Goal: Task Accomplishment & Management: Use online tool/utility

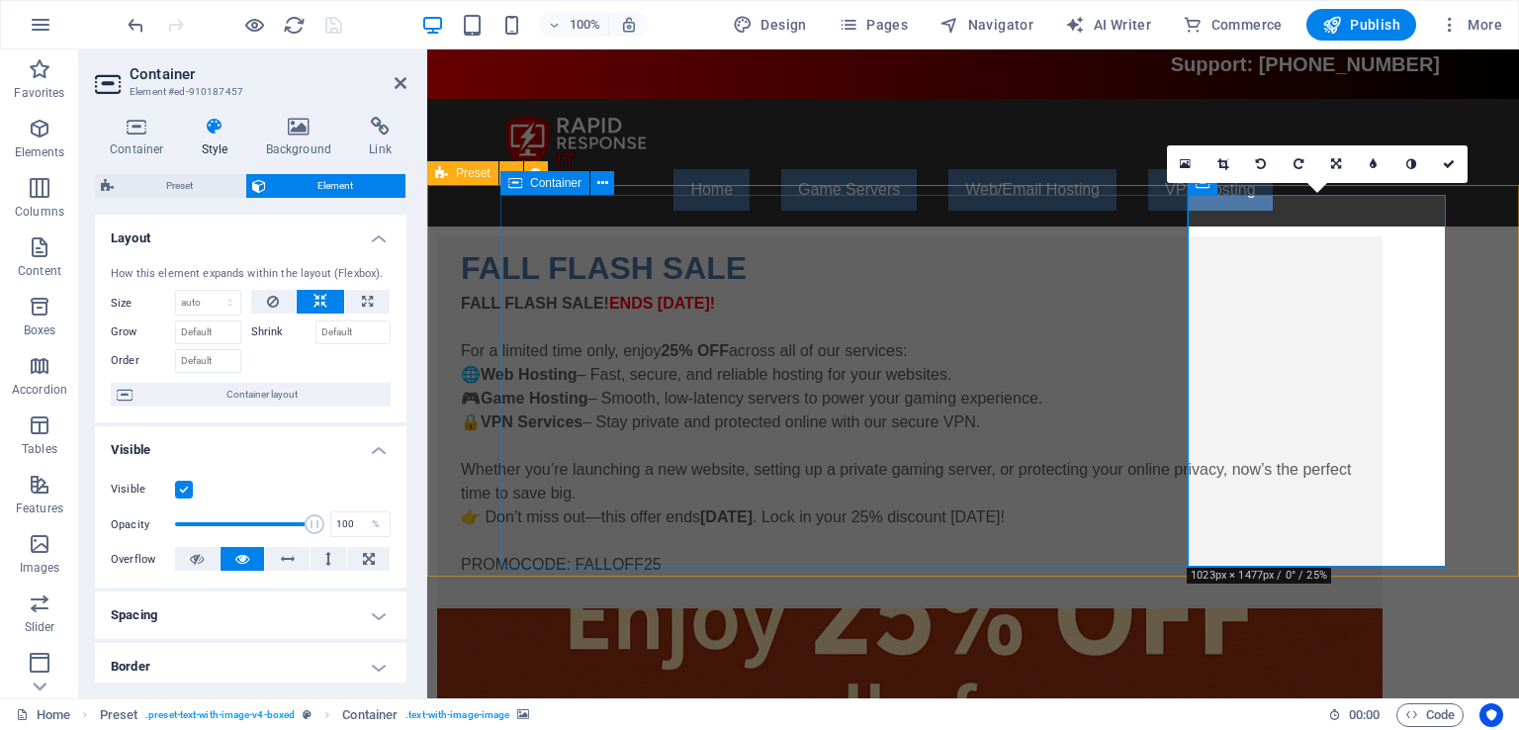
click at [991, 560] on div "FALL FLASH SALE FALL FLASH SALE! ENDS [DATE]! For a limited time only, enjoy 25…" at bounding box center [909, 422] width 945 height 372
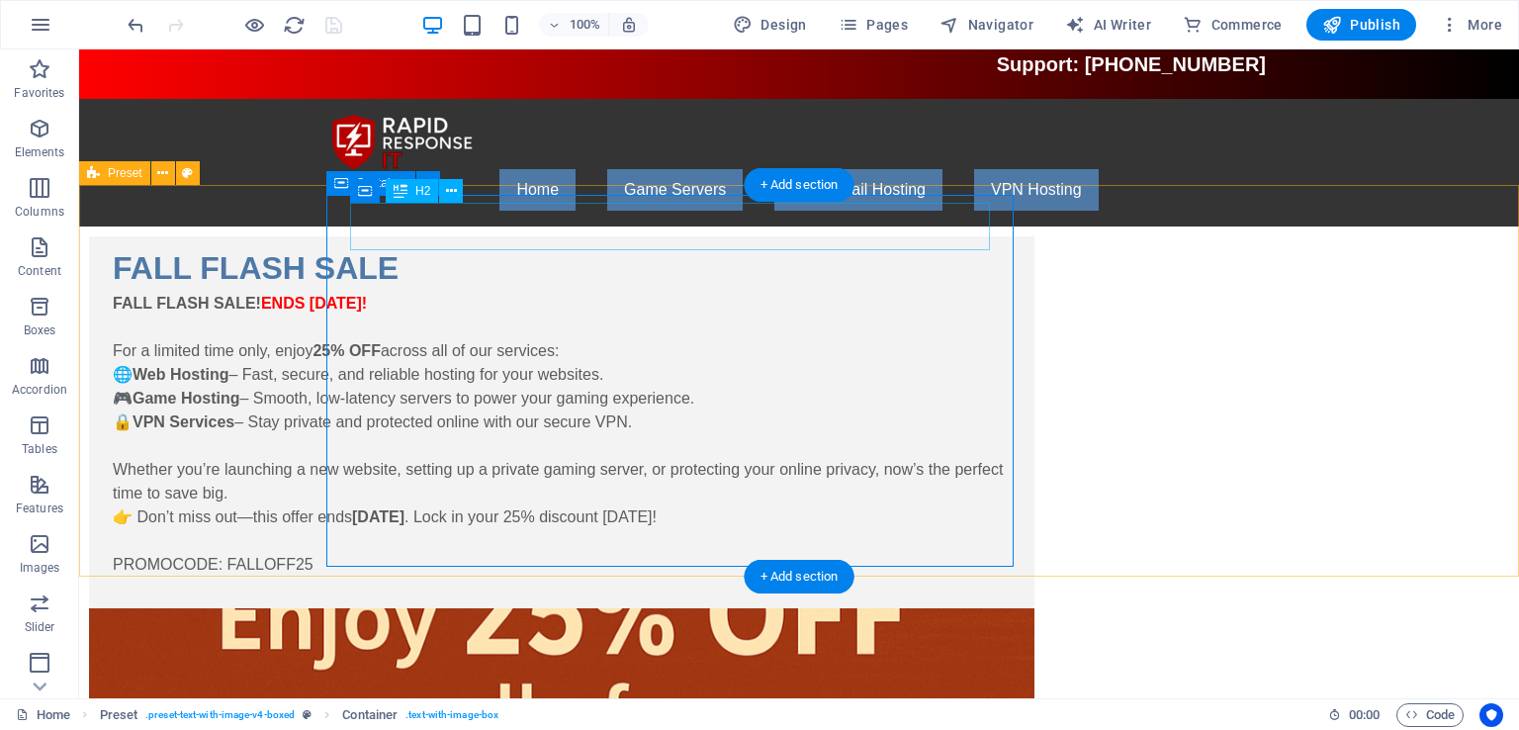
click at [792, 244] on div "FALL FLASH SALE" at bounding box center [562, 267] width 898 height 47
click at [1000, 313] on div "FALL FLASH SALE FALL FLASH SALE! ENDS [DATE]! For a limited time only, enjoy 25…" at bounding box center [561, 422] width 945 height 372
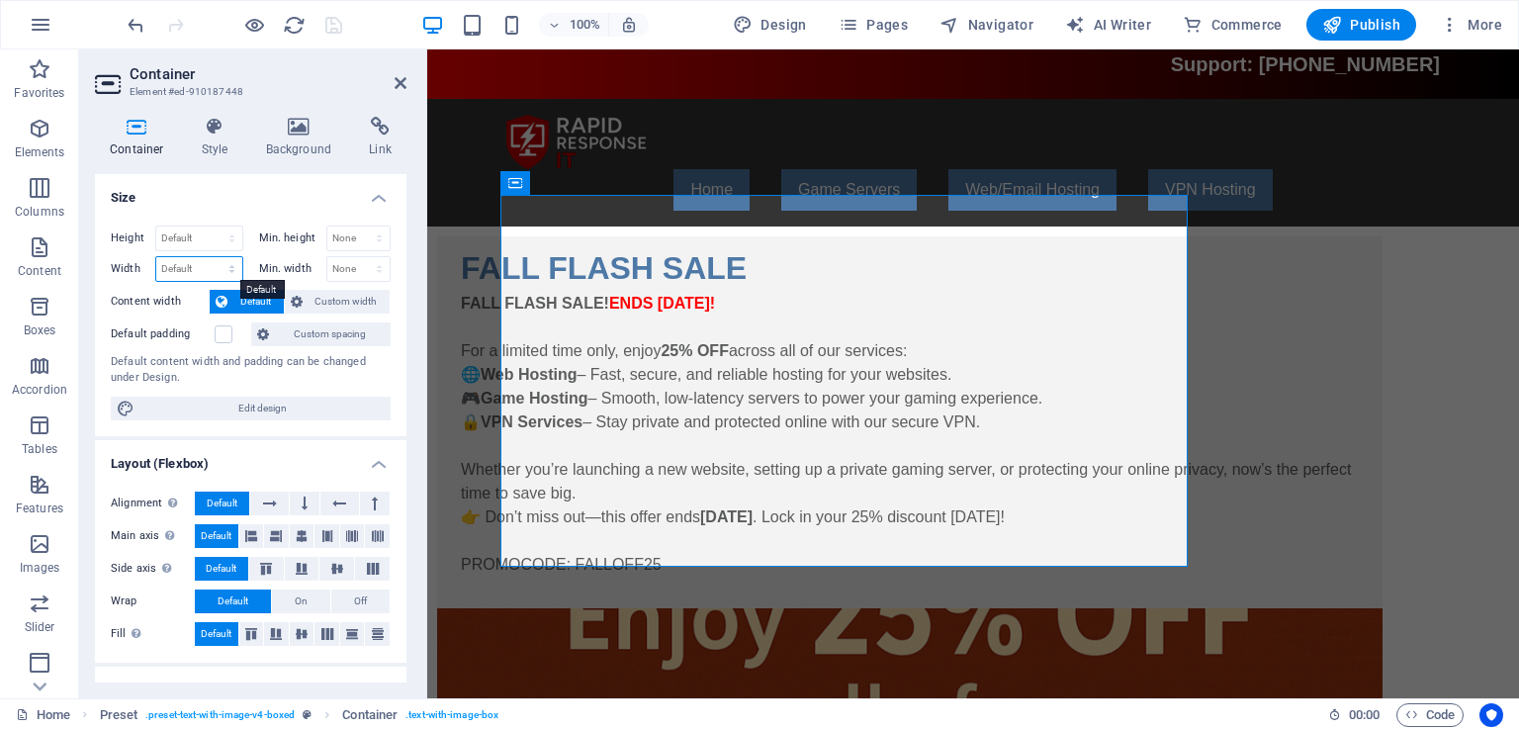
click at [190, 266] on select "Default px rem % em vh vw" at bounding box center [199, 269] width 86 height 24
select select "%"
click at [212, 257] on select "Default px rem % em vh vw" at bounding box center [199, 269] width 86 height 24
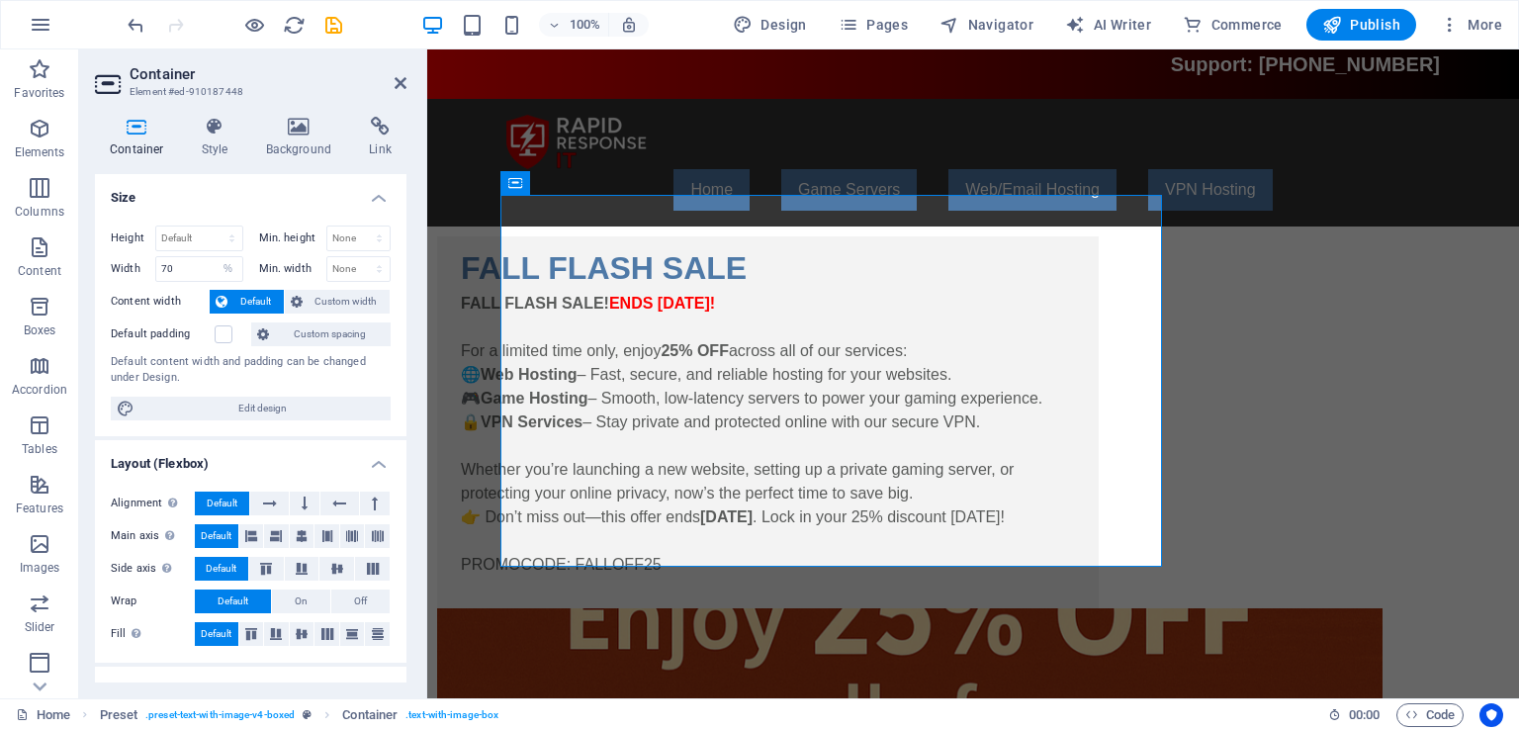
click at [207, 357] on div "Default content width and padding can be changed under Design." at bounding box center [251, 370] width 280 height 33
click at [177, 267] on input "70" at bounding box center [199, 269] width 86 height 24
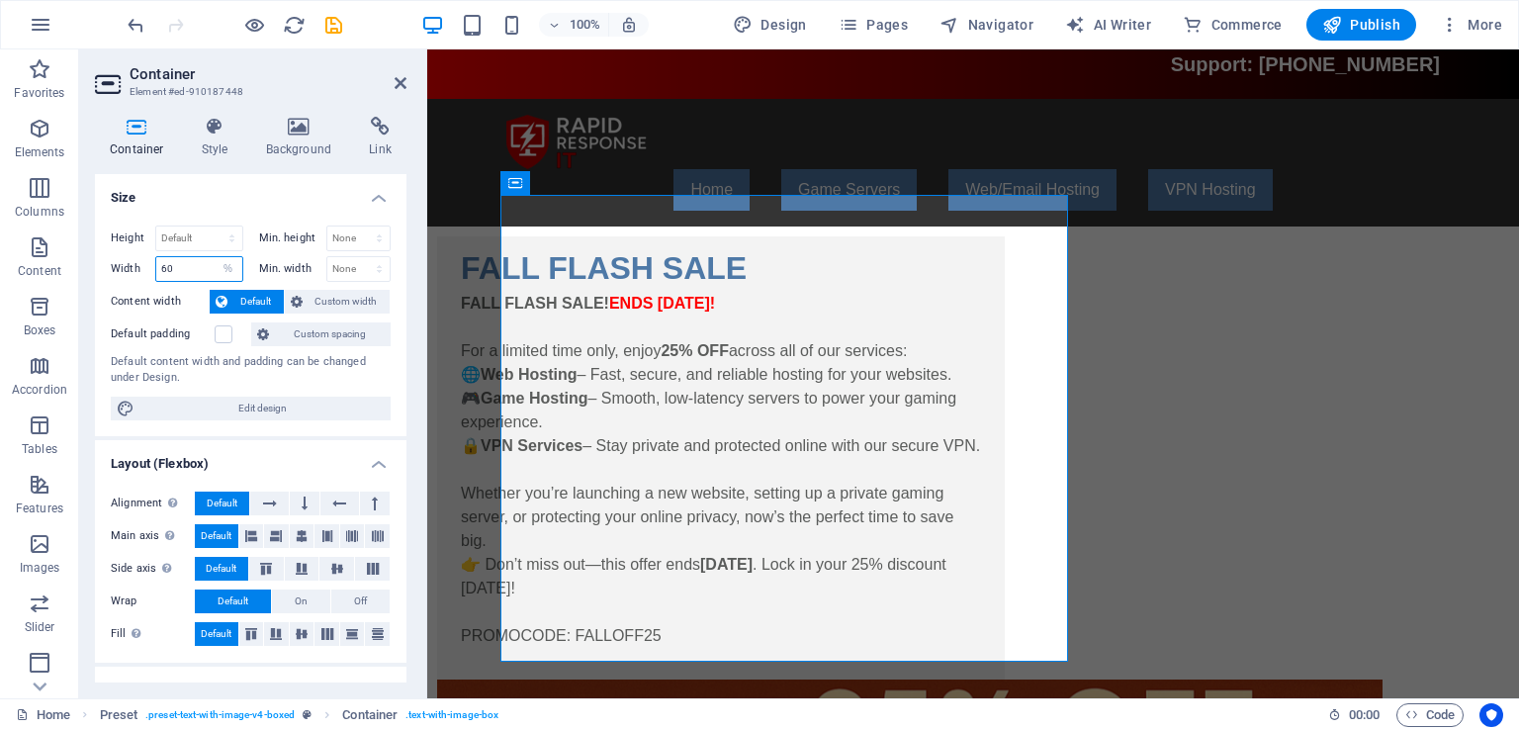
click at [177, 267] on input "60" at bounding box center [199, 269] width 86 height 24
type input "65"
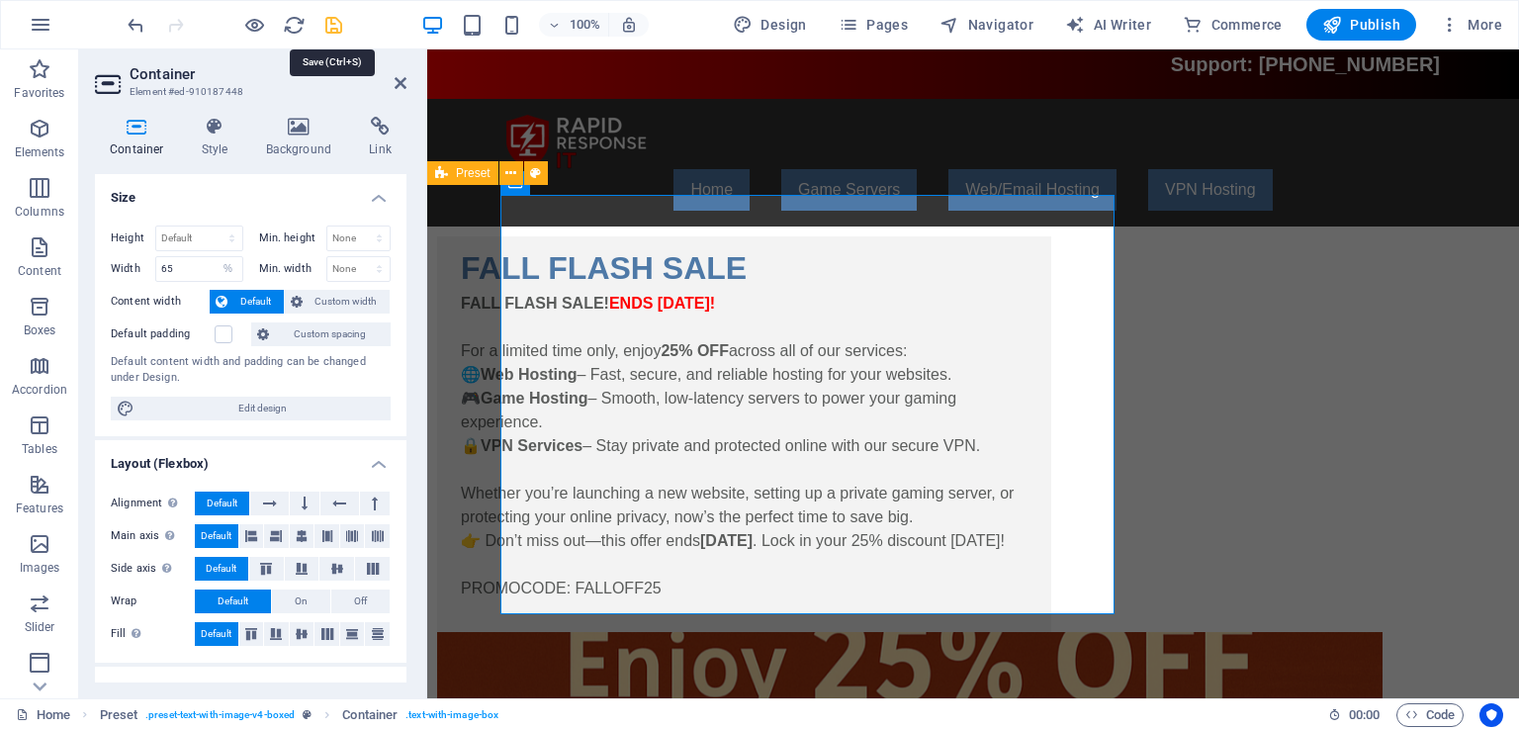
click at [340, 19] on icon "save" at bounding box center [333, 25] width 23 height 23
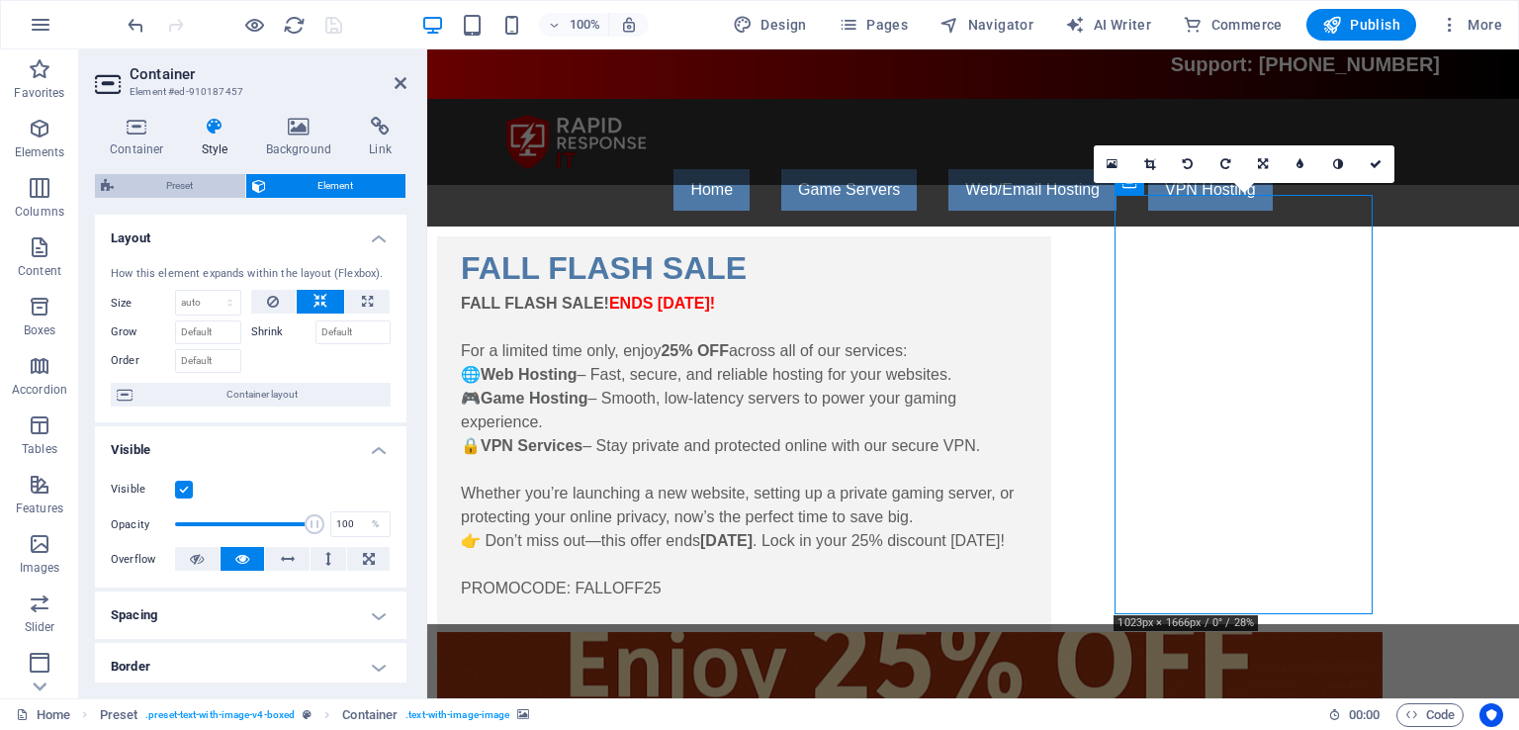
click at [218, 183] on span "Preset" at bounding box center [180, 186] width 120 height 24
select select "rem"
select select "px"
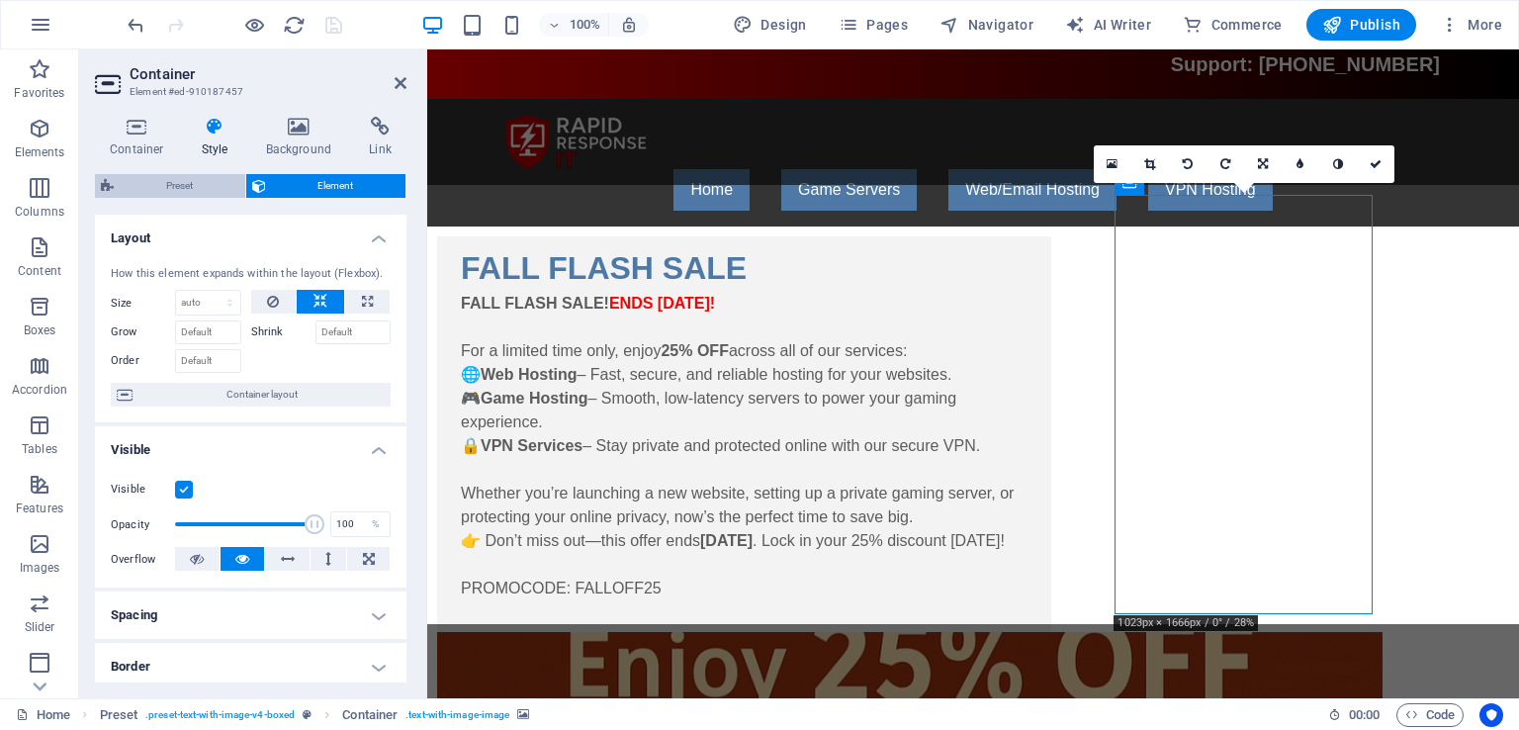
select select "px"
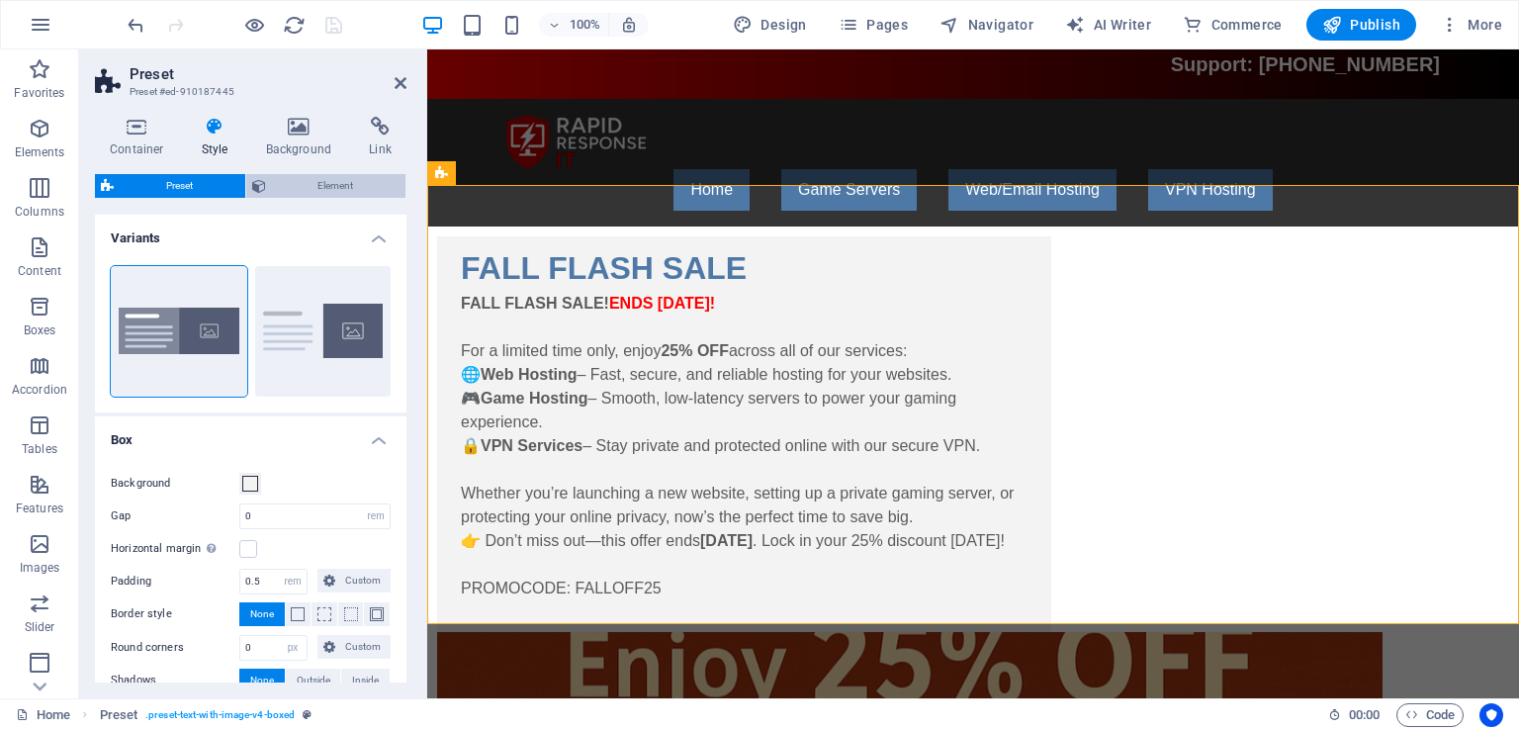
click at [291, 184] on span "Element" at bounding box center [336, 186] width 129 height 24
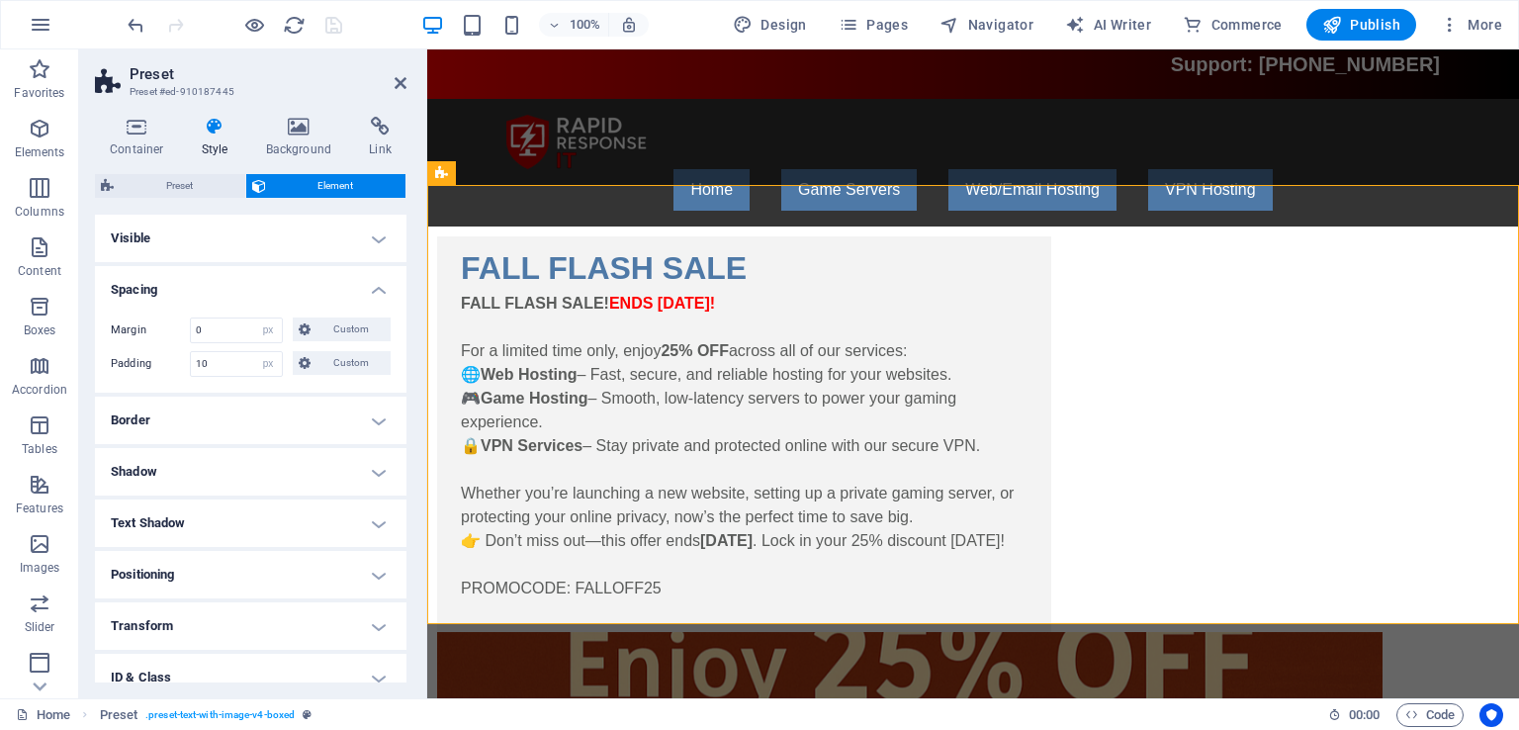
click at [245, 232] on h4 "Visible" at bounding box center [250, 238] width 311 height 47
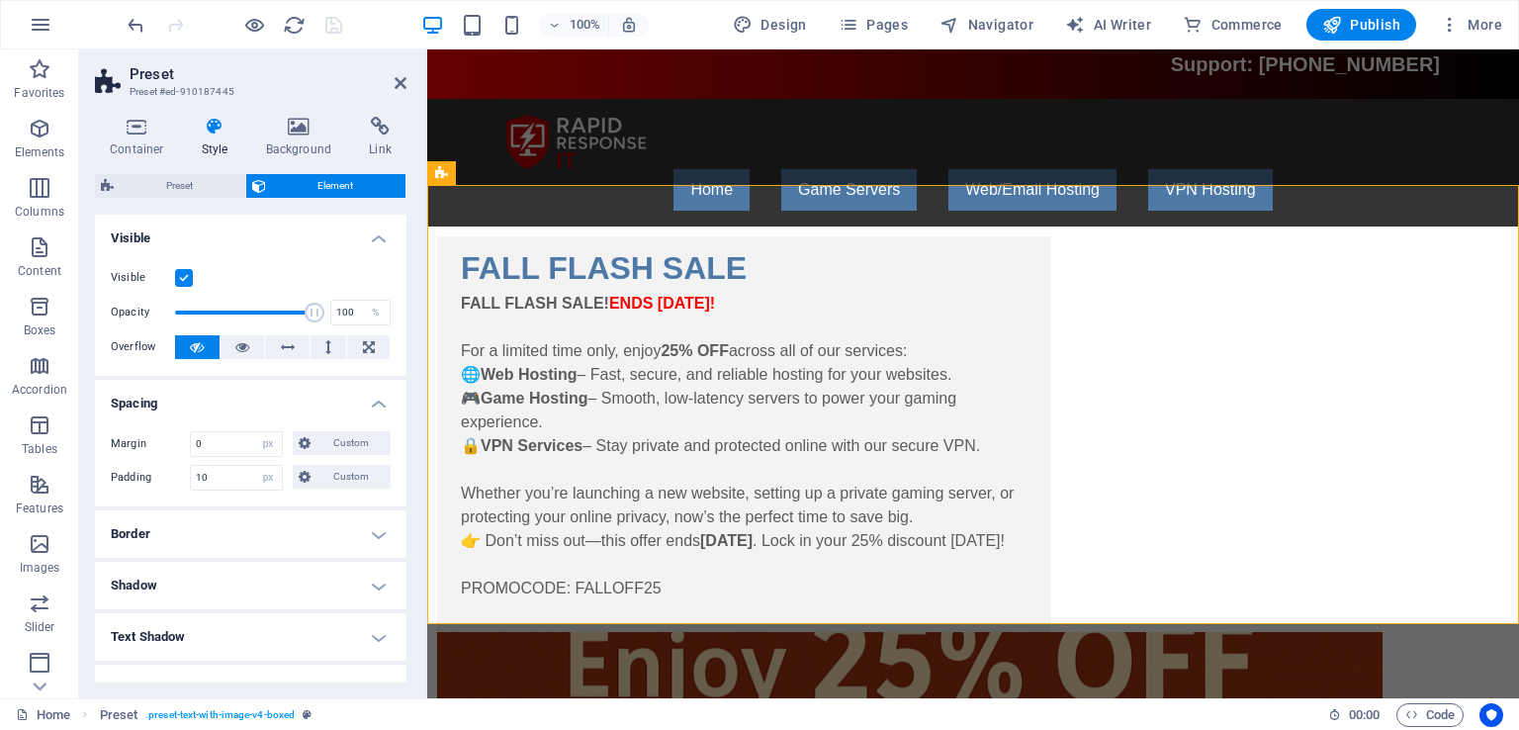
click at [245, 232] on h4 "Visible" at bounding box center [250, 233] width 311 height 36
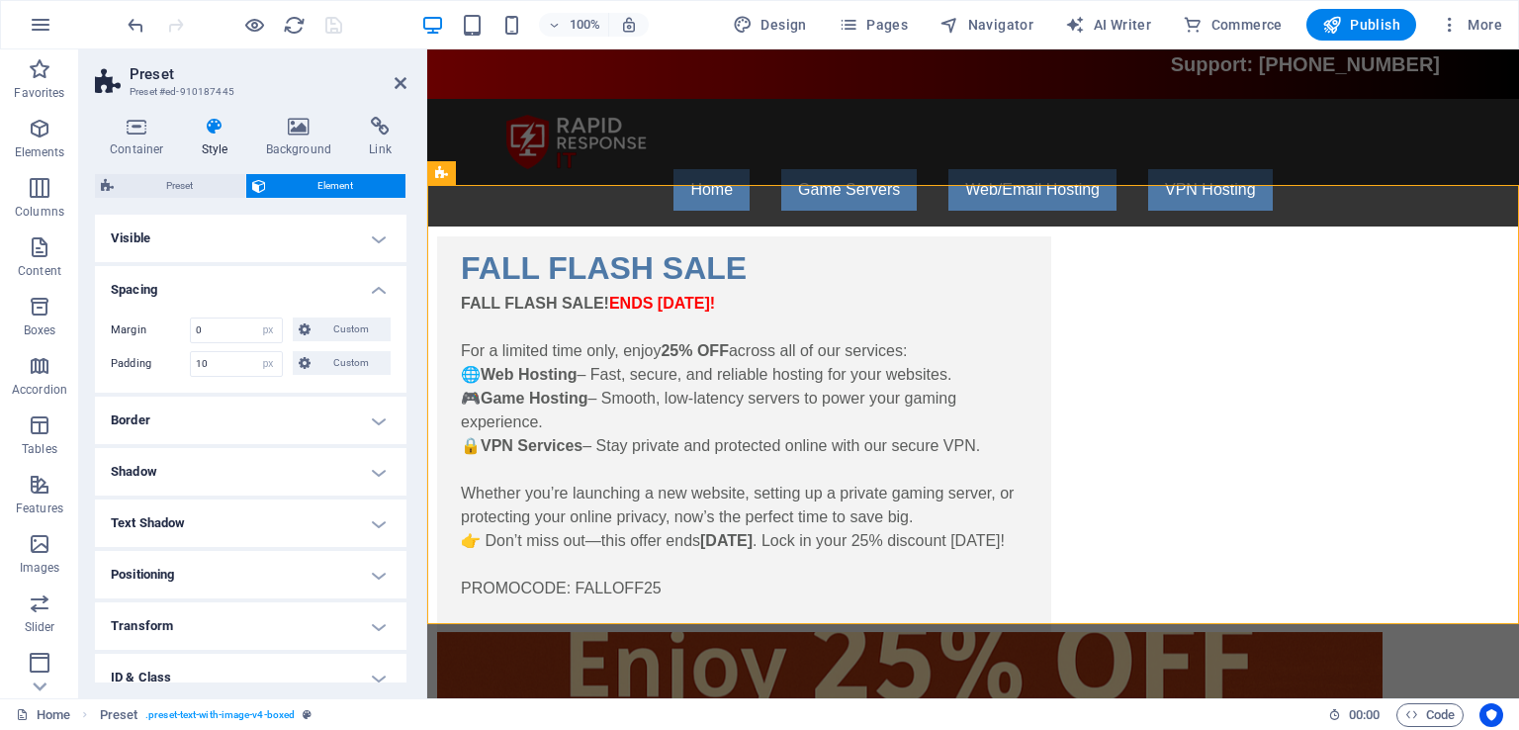
click at [377, 294] on h4 "Spacing" at bounding box center [250, 284] width 311 height 36
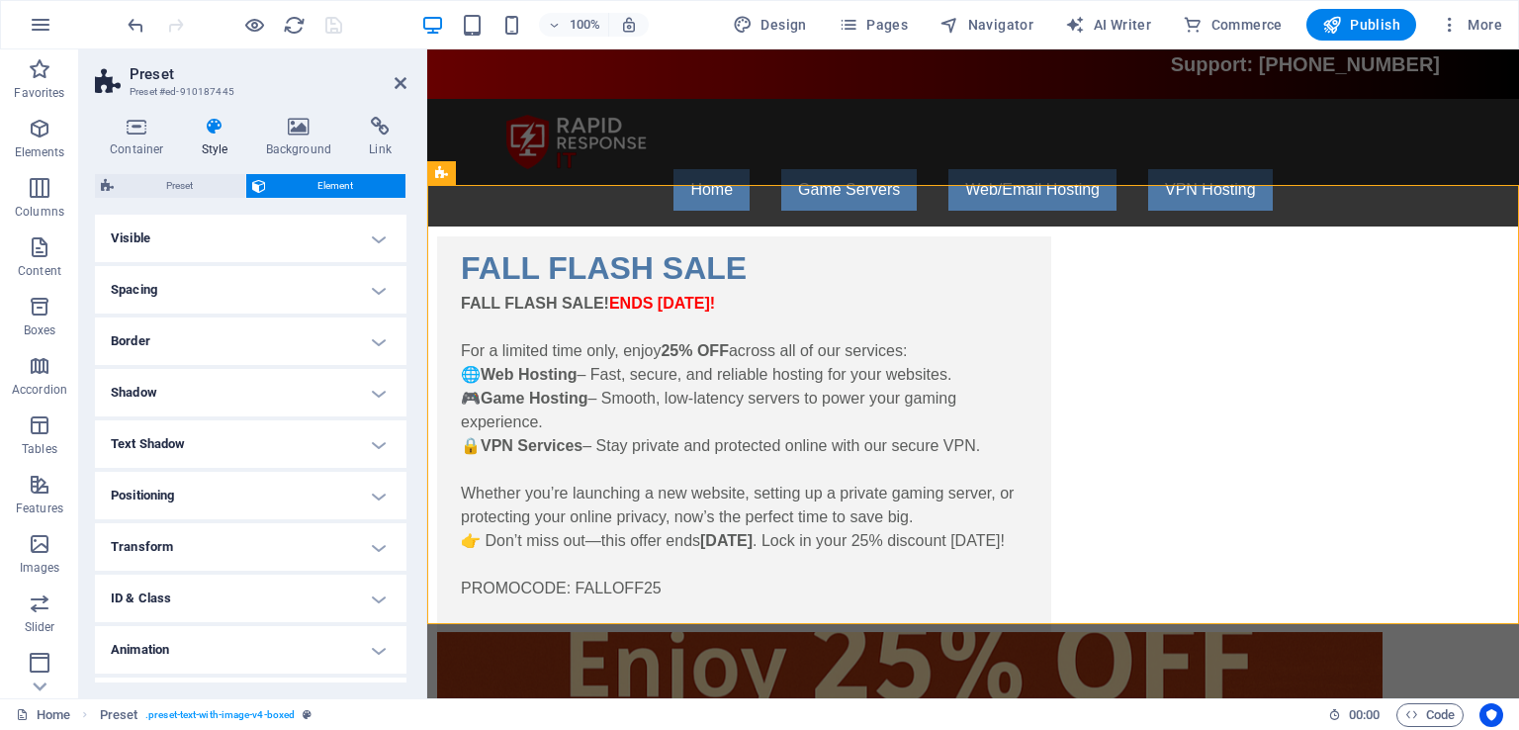
click at [377, 291] on h4 "Spacing" at bounding box center [250, 289] width 311 height 47
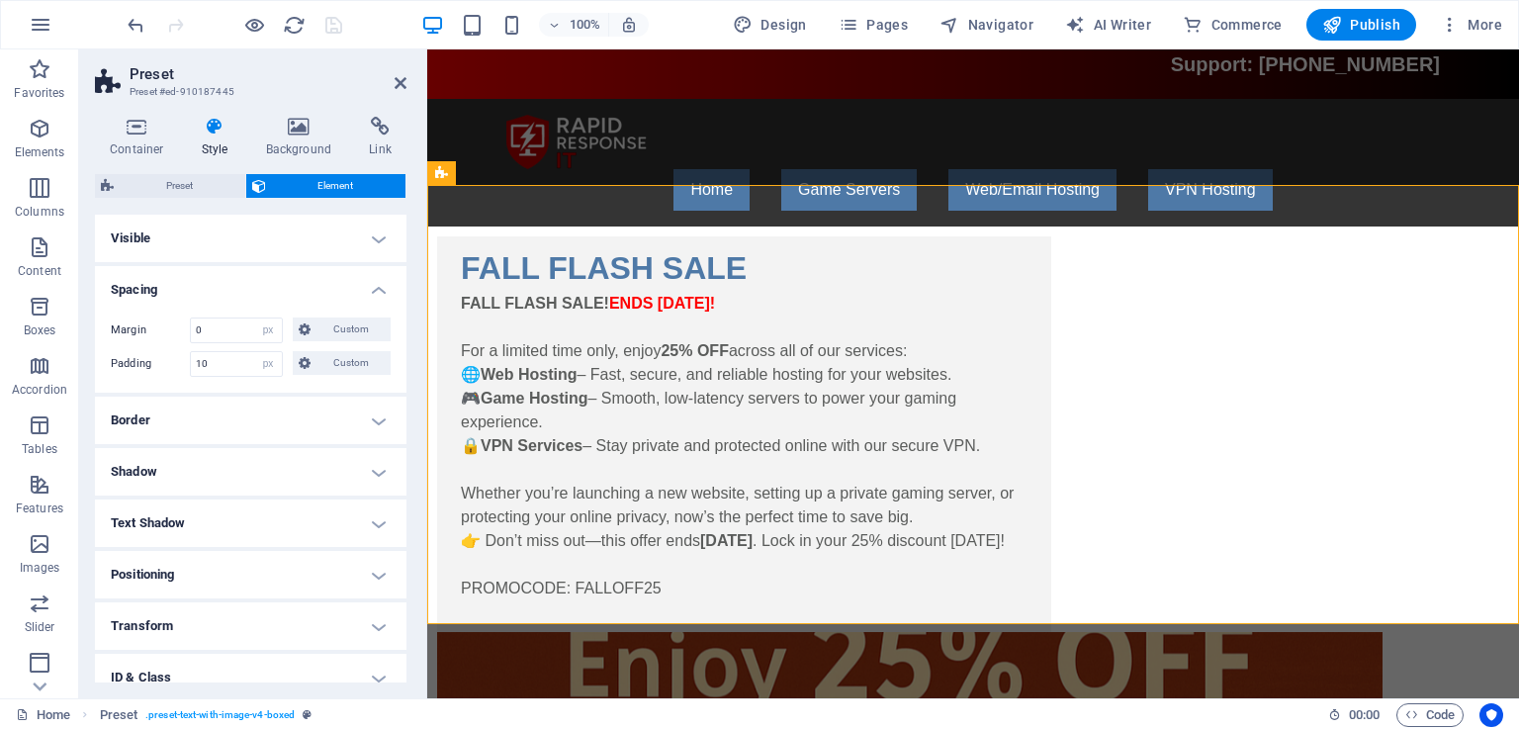
scroll to position [121, 0]
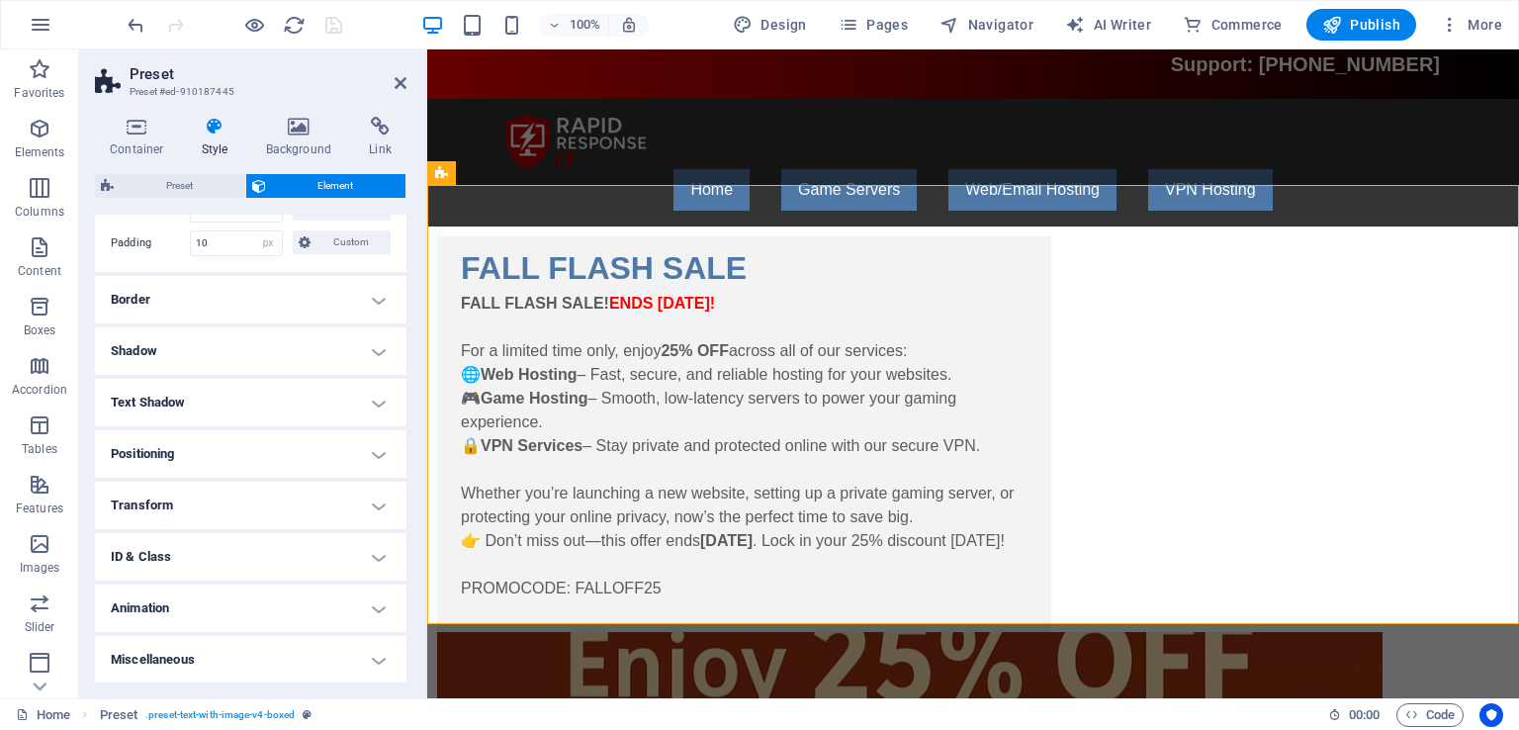
click at [273, 456] on h4 "Positioning" at bounding box center [250, 453] width 311 height 47
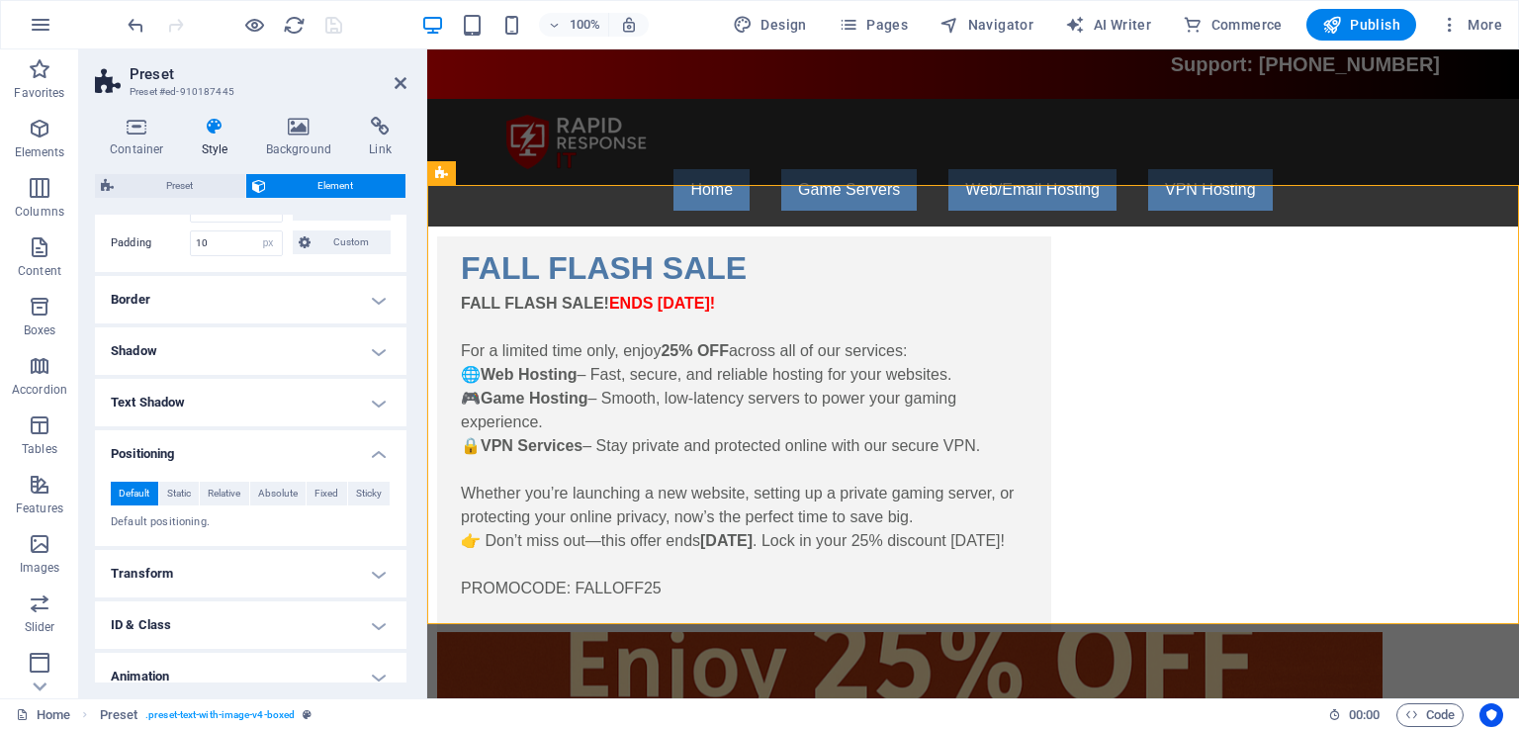
click at [273, 455] on h4 "Positioning" at bounding box center [250, 448] width 311 height 36
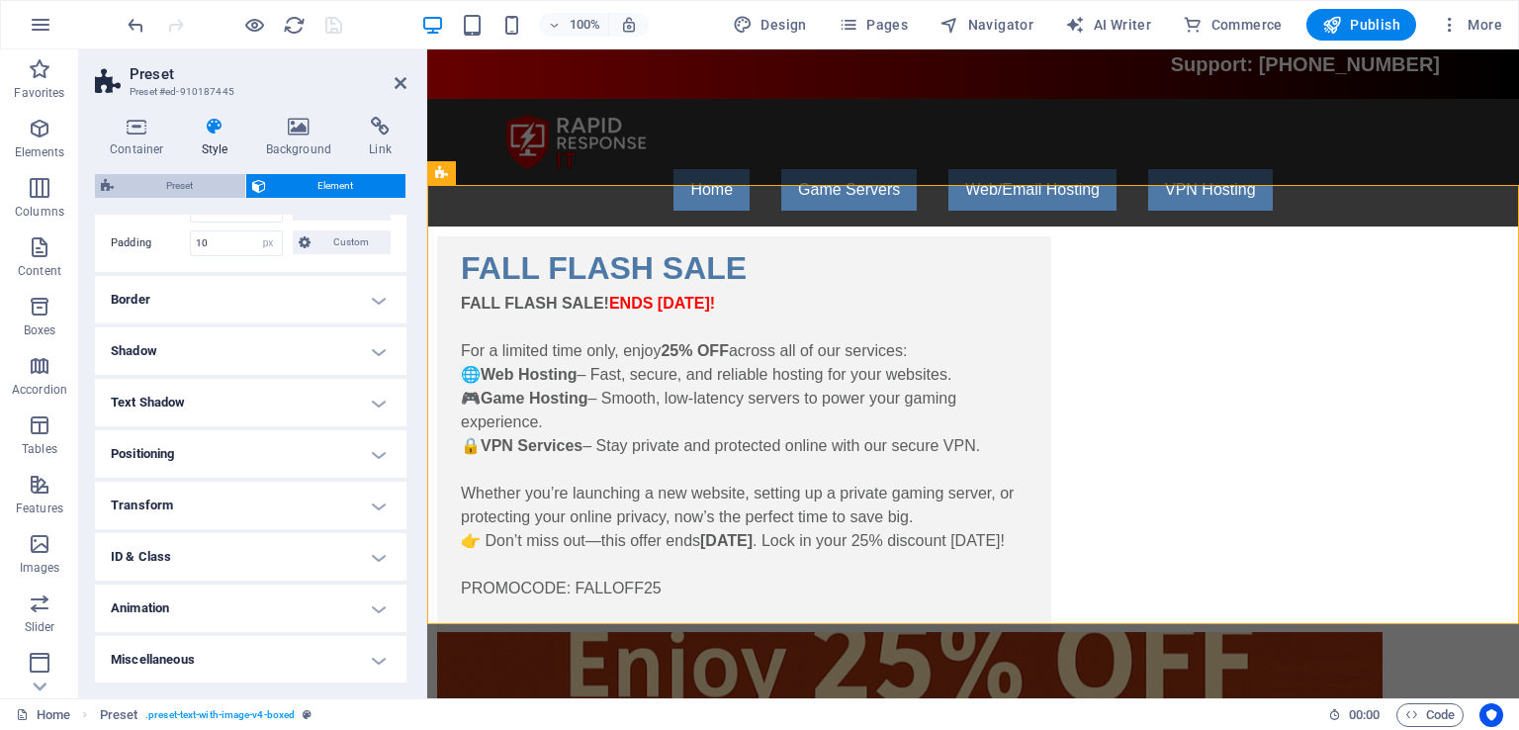
click at [165, 195] on span "Preset" at bounding box center [180, 186] width 120 height 24
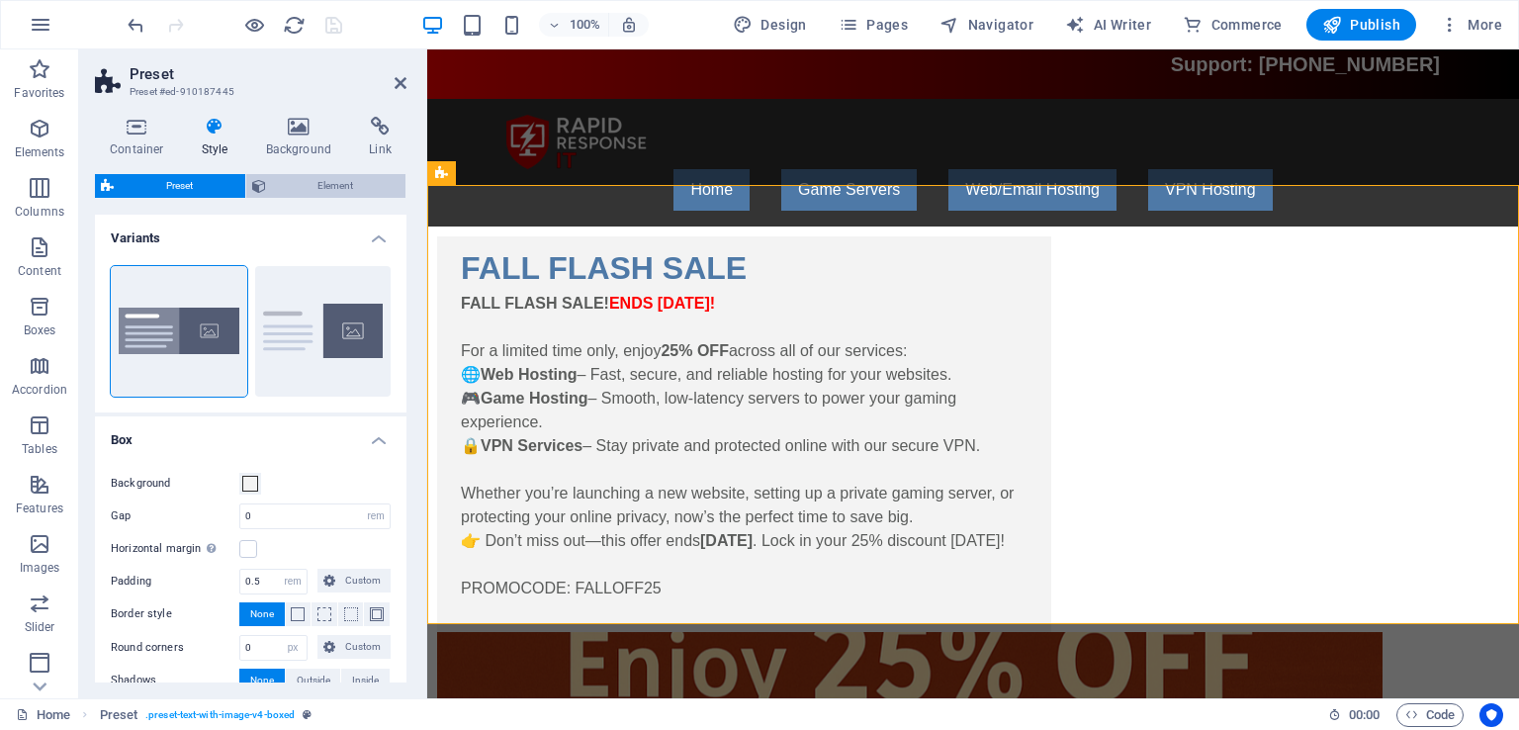
click at [280, 183] on span "Element" at bounding box center [336, 186] width 129 height 24
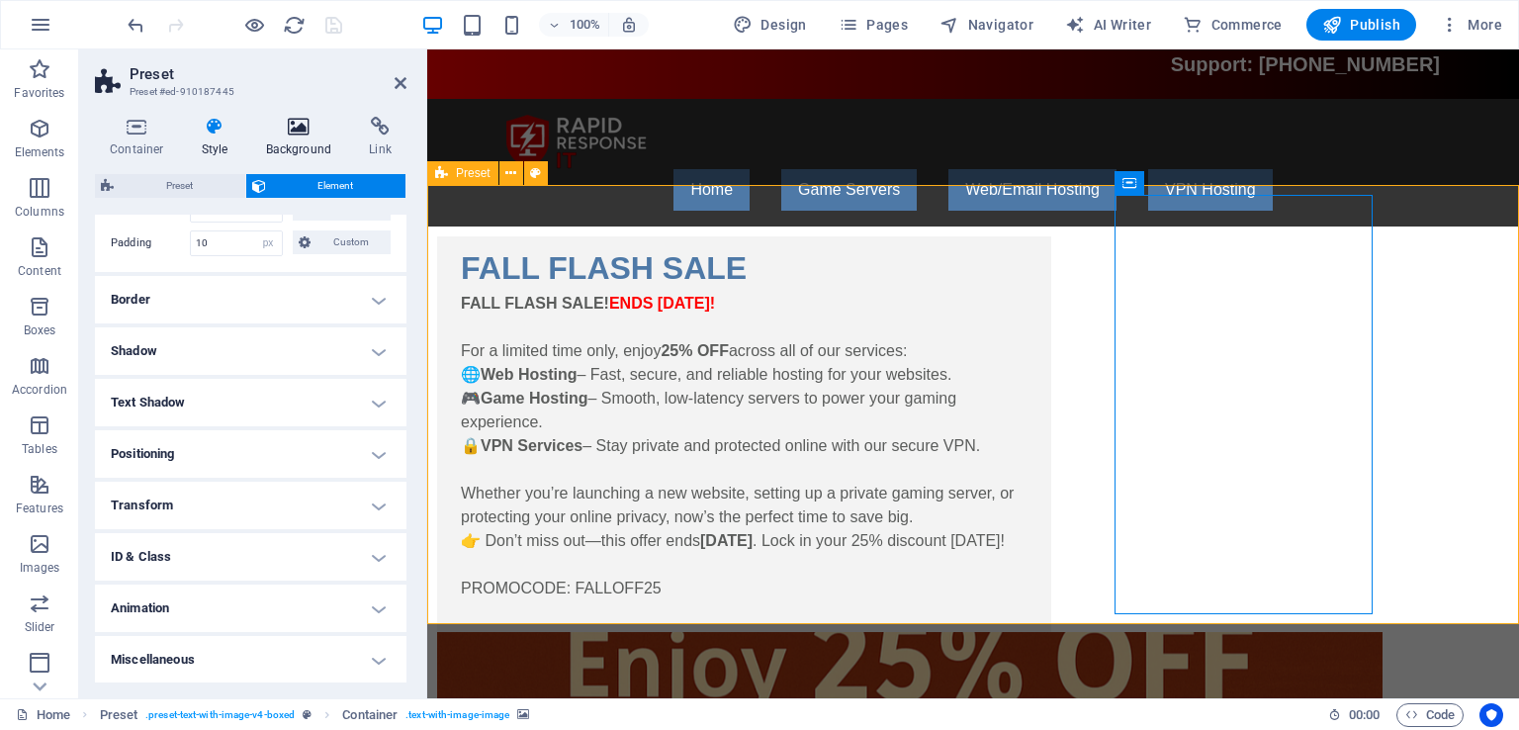
click at [318, 126] on icon at bounding box center [299, 127] width 96 height 20
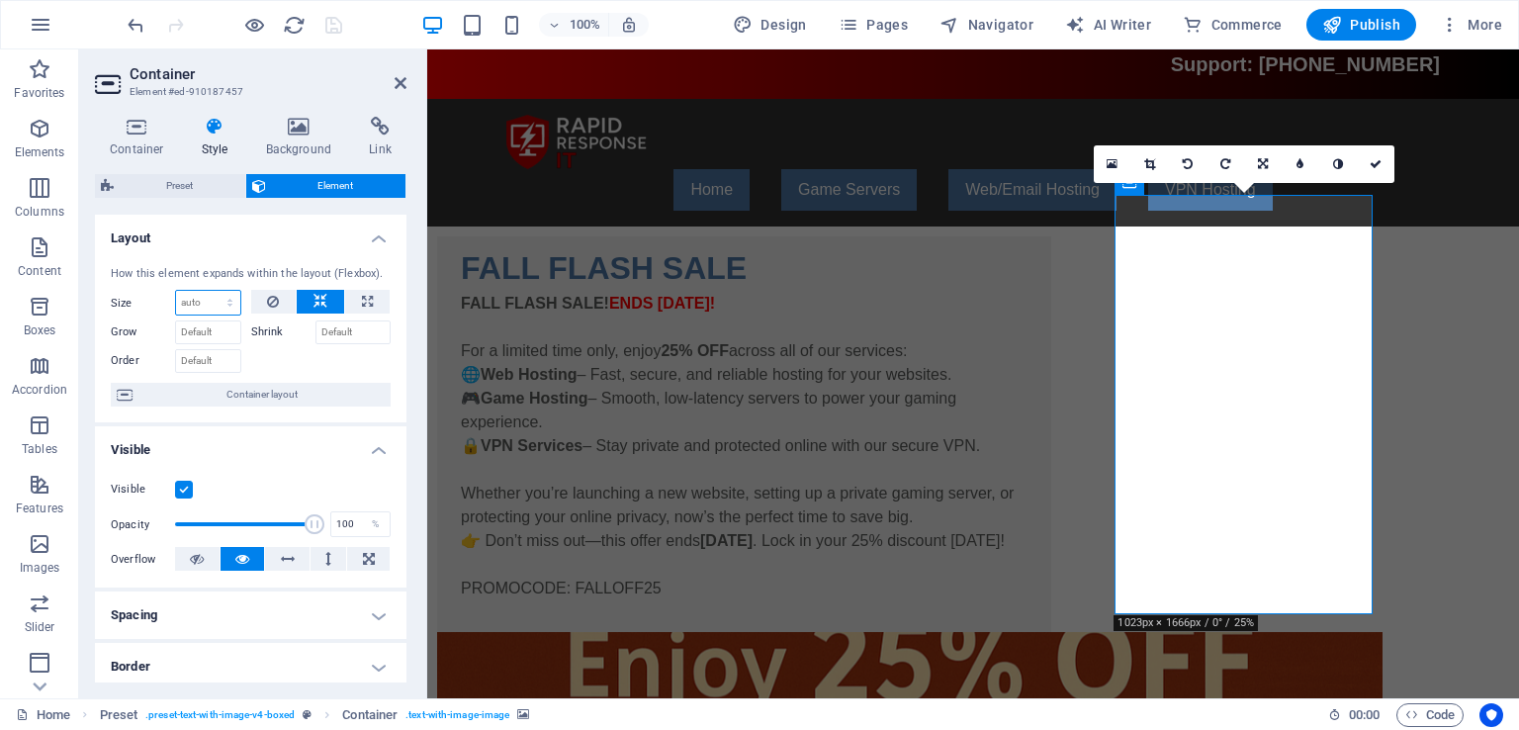
click at [221, 298] on select "Default auto px % 1/1 1/2 1/3 1/4 1/5 1/6 1/7 1/8 1/9 1/10" at bounding box center [208, 303] width 64 height 24
select select "%"
click at [210, 291] on select "Default auto px % 1/1 1/2 1/3 1/4 1/5 1/6 1/7 1/8 1/9 1/10" at bounding box center [208, 303] width 64 height 24
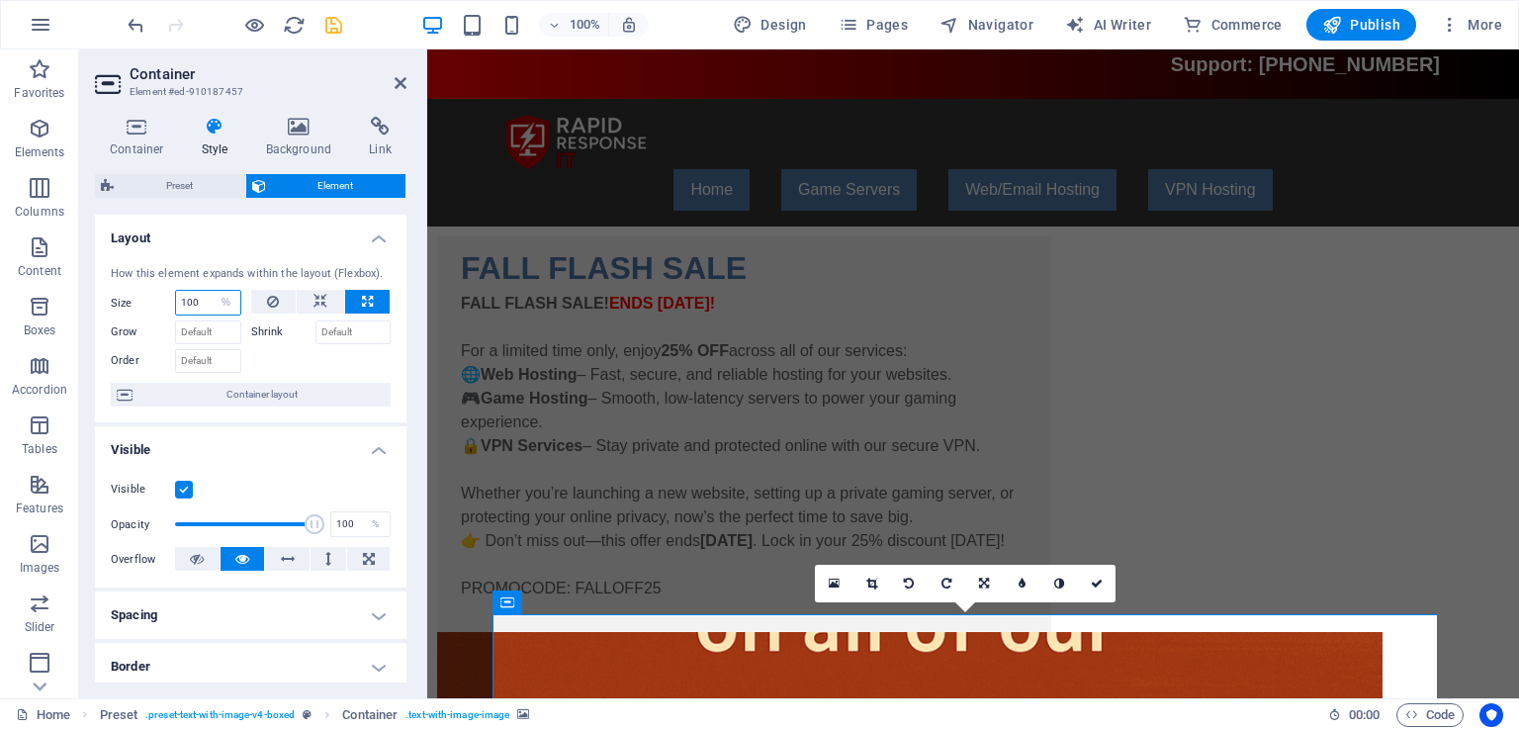
click at [191, 307] on input "number" at bounding box center [208, 303] width 64 height 24
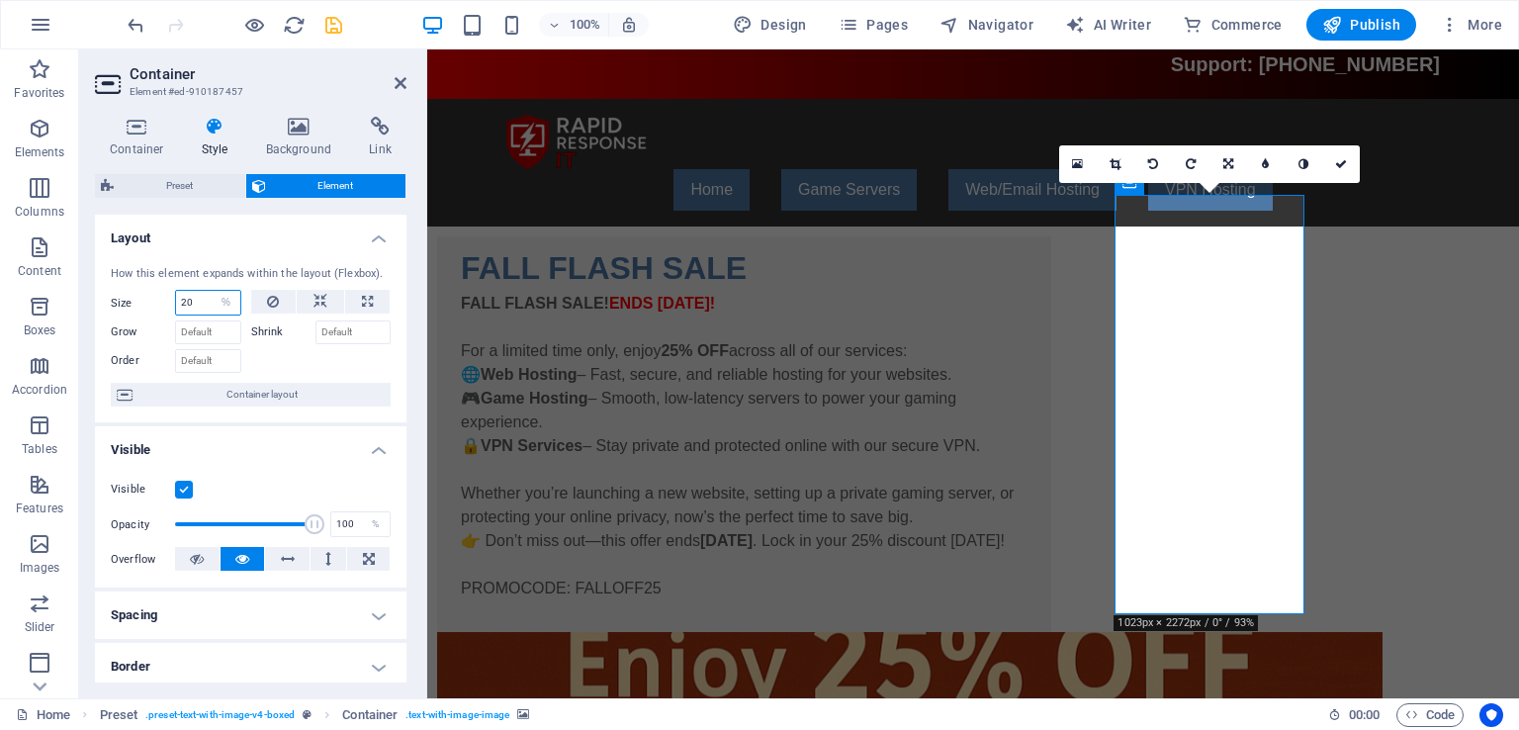
click at [191, 307] on input "20" at bounding box center [208, 303] width 64 height 24
type input "30"
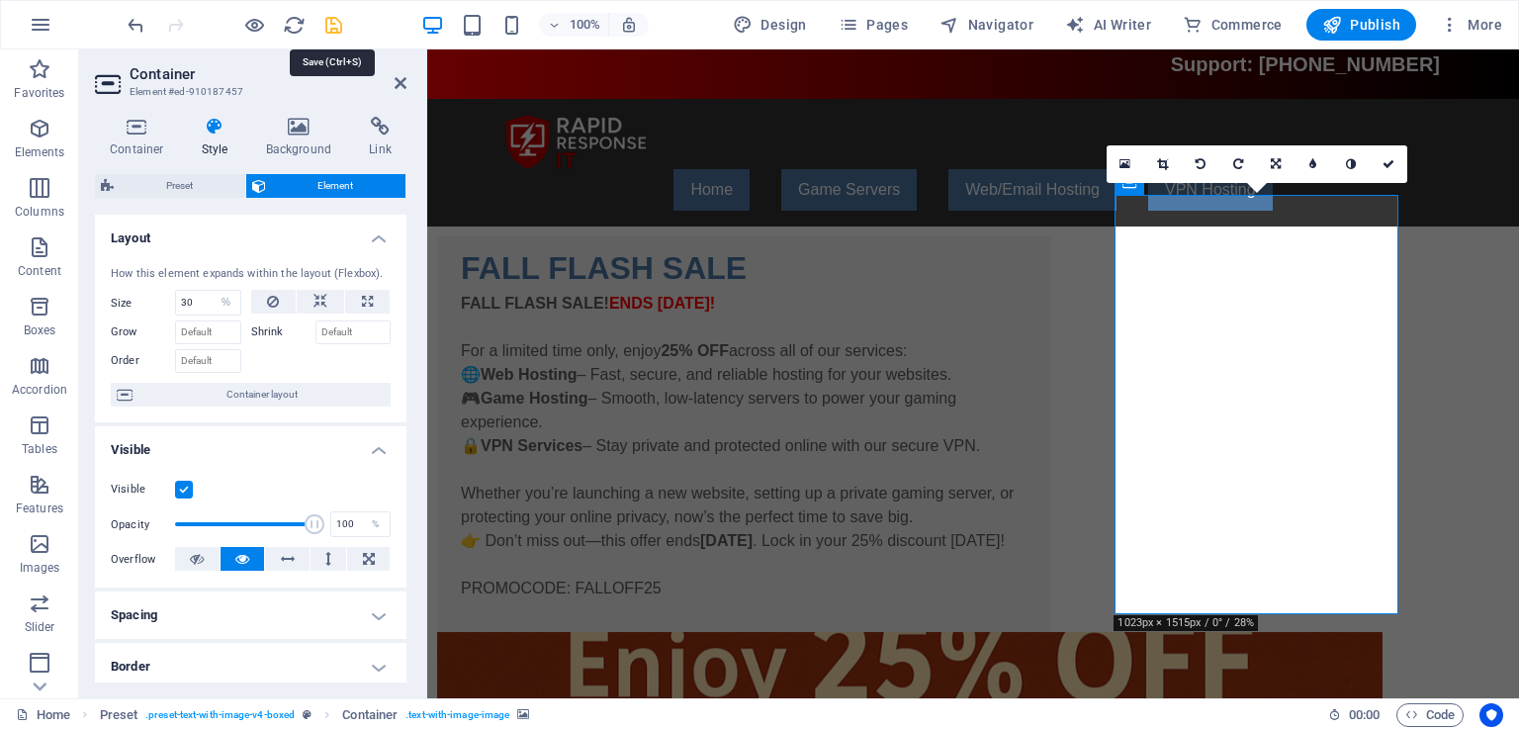
click at [333, 25] on icon "save" at bounding box center [333, 25] width 23 height 23
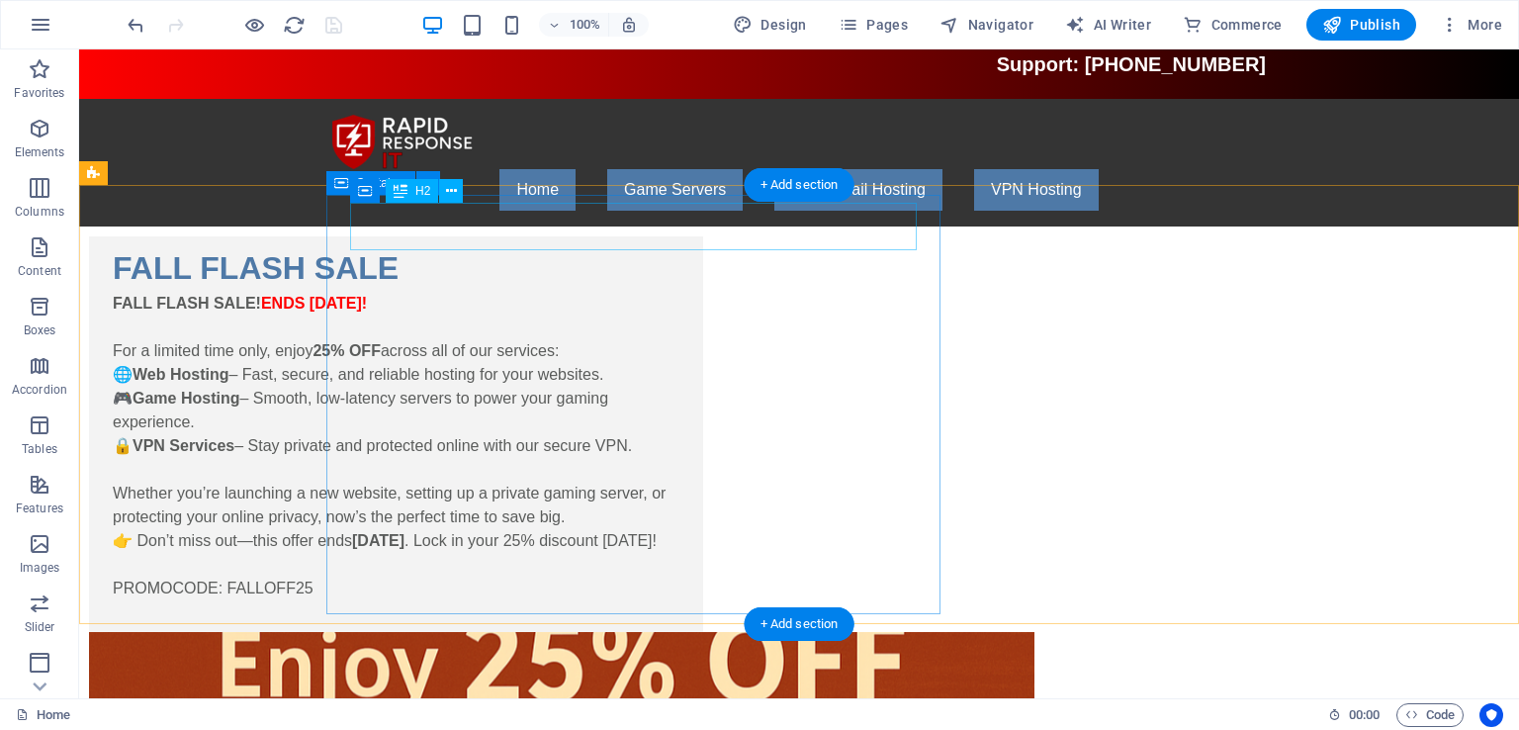
click at [679, 244] on div "FALL FLASH SALE" at bounding box center [396, 267] width 567 height 47
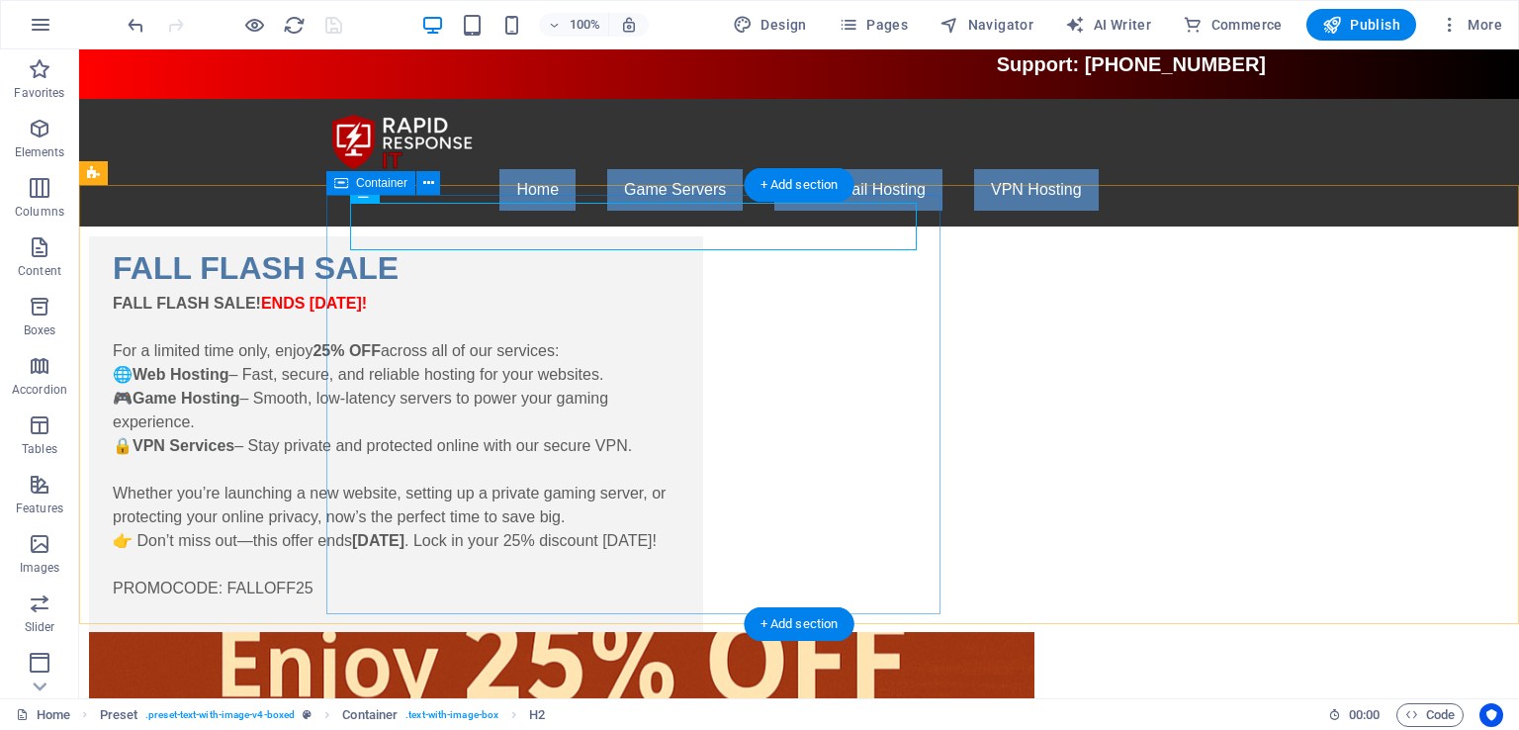
click at [703, 236] on div "FALL FLASH SALE FALL FLASH SALE! ENDS [DATE]! For a limited time only, enjoy 25…" at bounding box center [396, 433] width 614 height 395
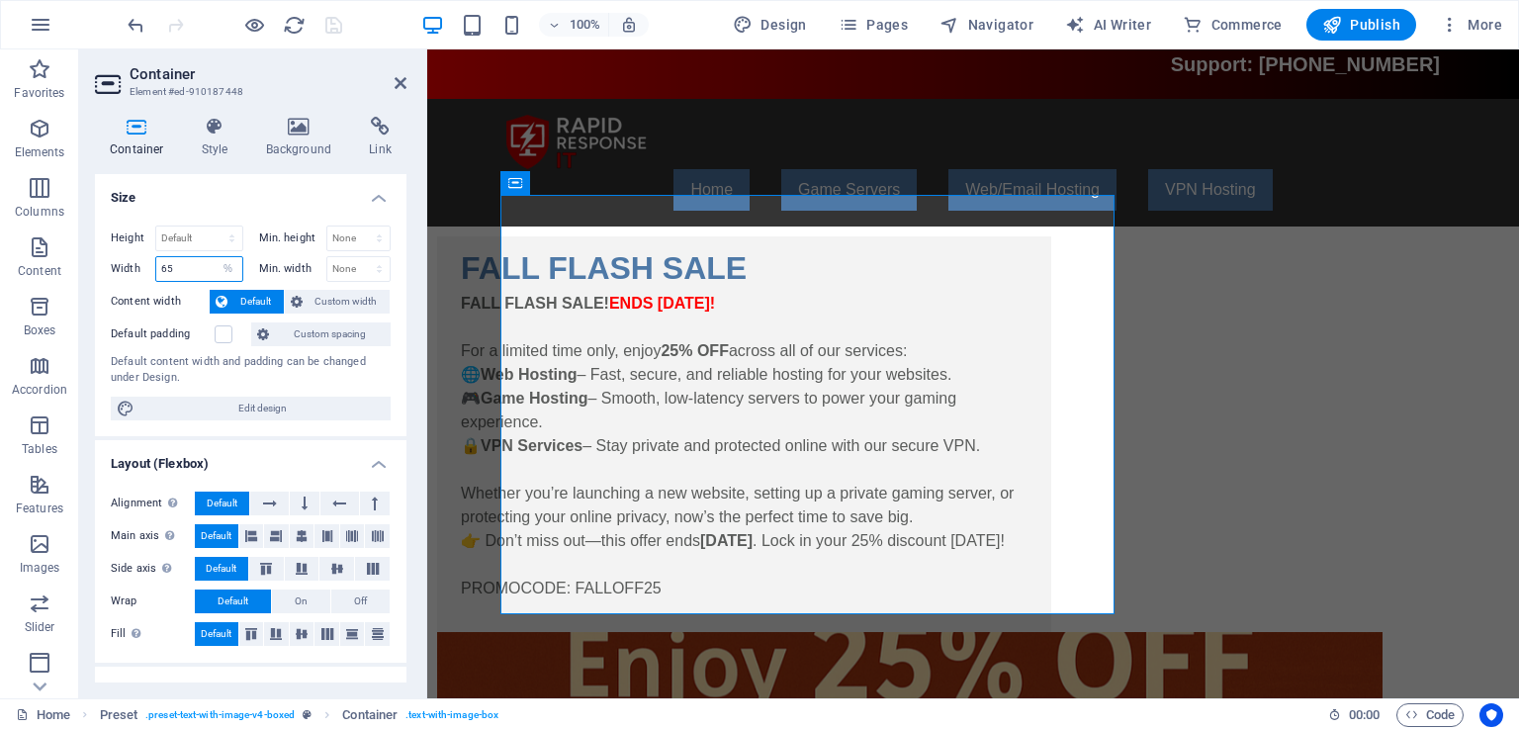
click at [200, 267] on input "65" at bounding box center [199, 269] width 86 height 24
click at [225, 263] on select "Default px rem % em vh vw" at bounding box center [229, 269] width 28 height 24
click at [215, 257] on select "Default px rem % em vh vw" at bounding box center [229, 269] width 28 height 24
select select "DISABLED_OPTION_VALUE"
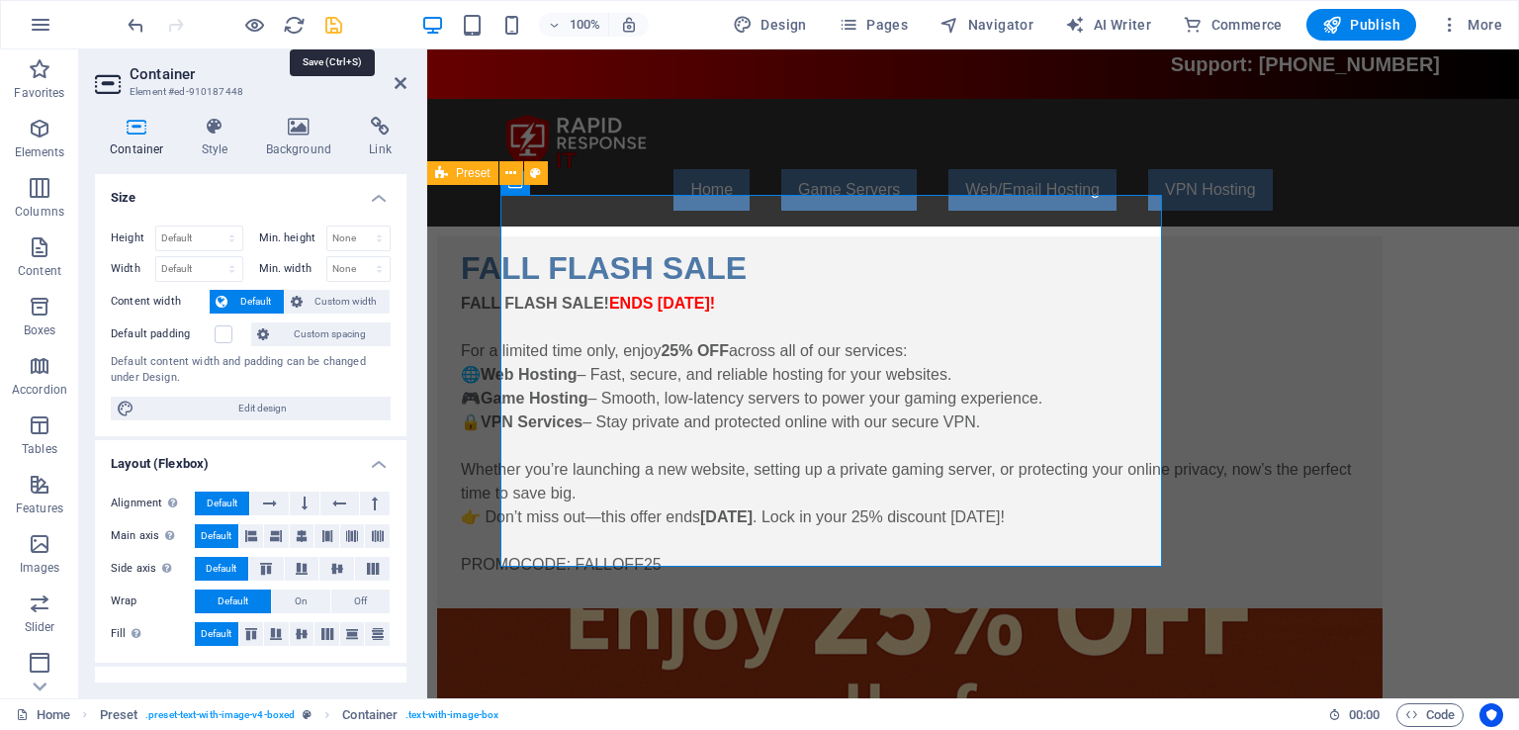
click at [331, 26] on icon "save" at bounding box center [333, 25] width 23 height 23
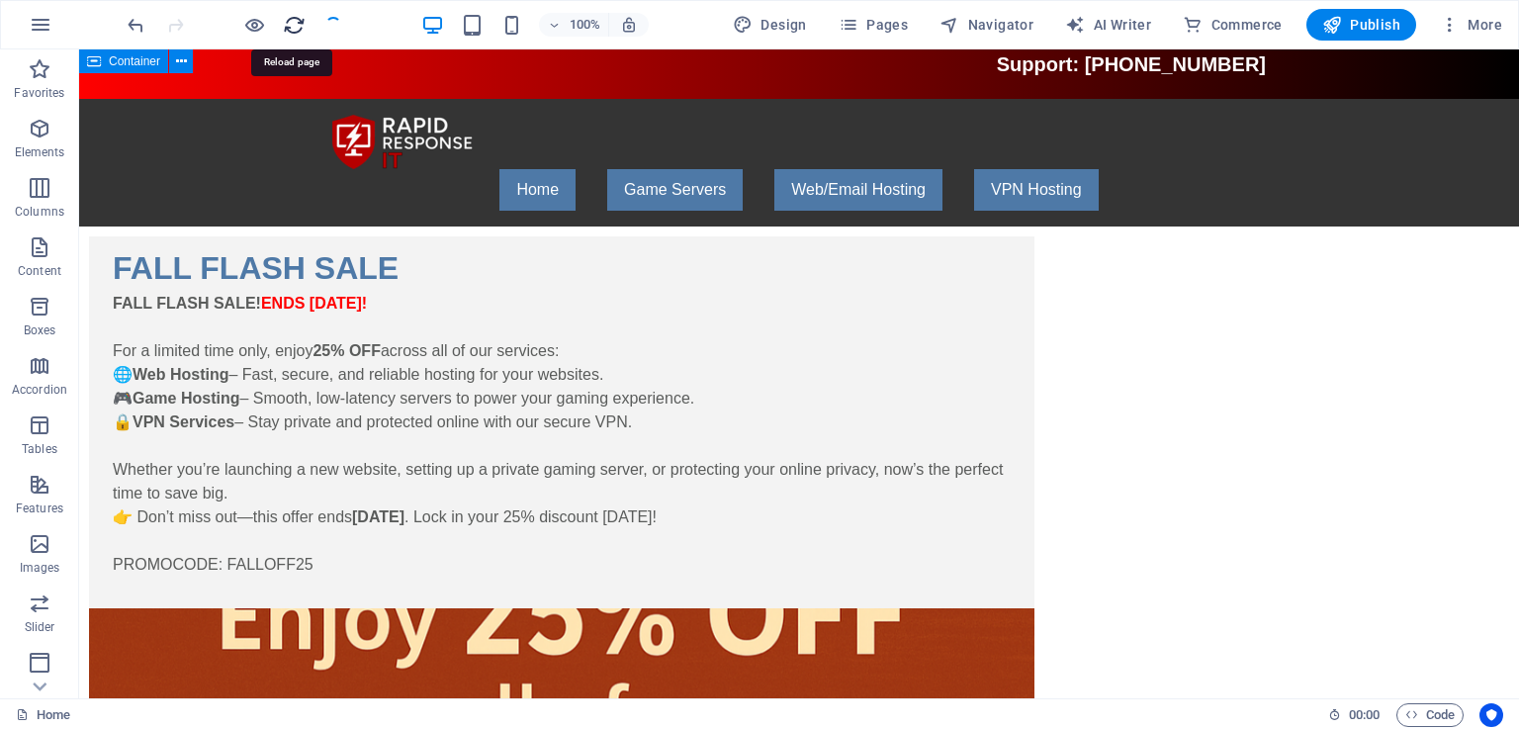
click at [289, 23] on icon "reload" at bounding box center [294, 25] width 23 height 23
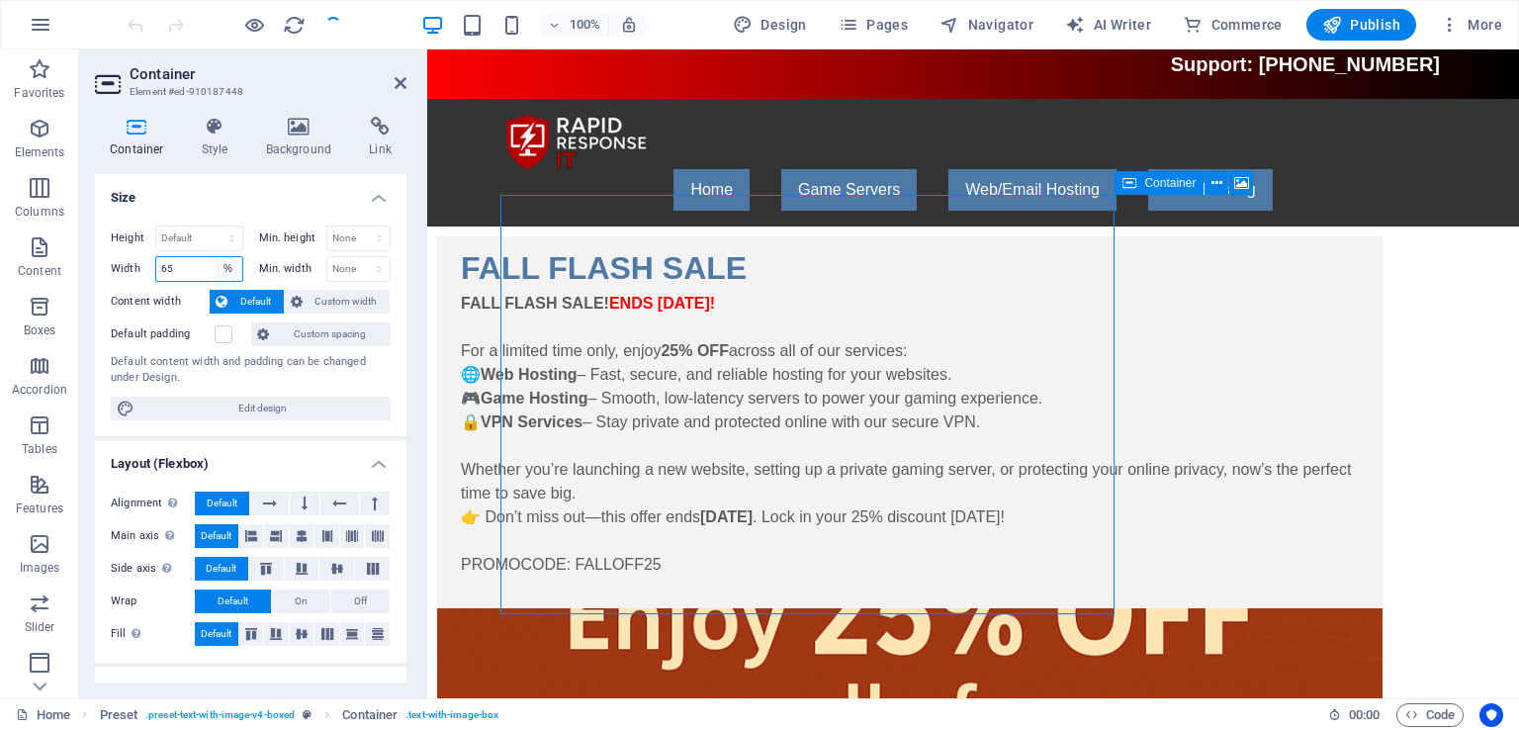
click at [225, 267] on select "Default px rem % em vh vw" at bounding box center [229, 269] width 28 height 24
select select "default"
click at [215, 257] on select "Default px rem % em vh vw" at bounding box center [229, 269] width 28 height 24
select select "DISABLED_OPTION_VALUE"
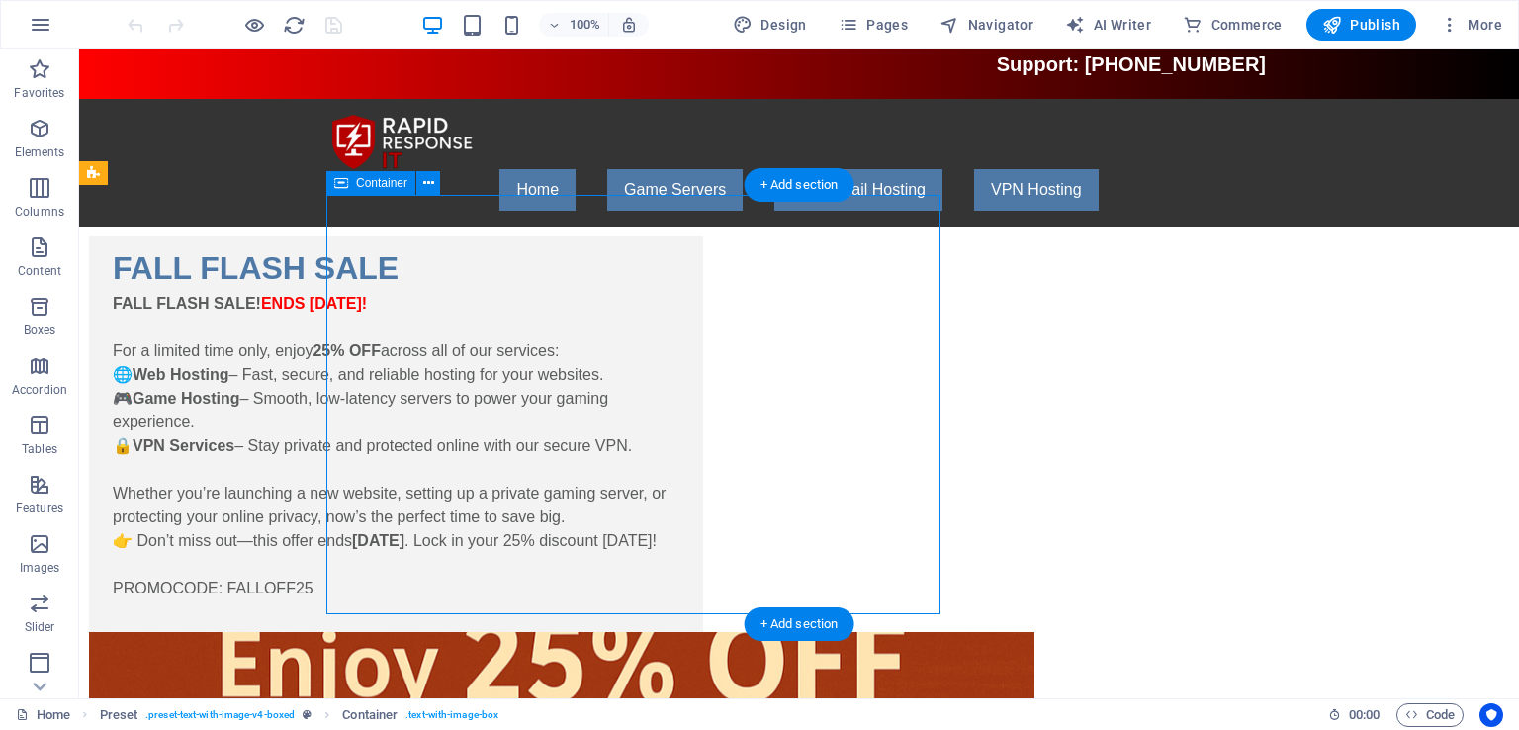
click at [703, 236] on div "FALL FLASH SALE FALL FLASH SALE! ENDS [DATE]! For a limited time only, enjoy 25…" at bounding box center [396, 433] width 614 height 395
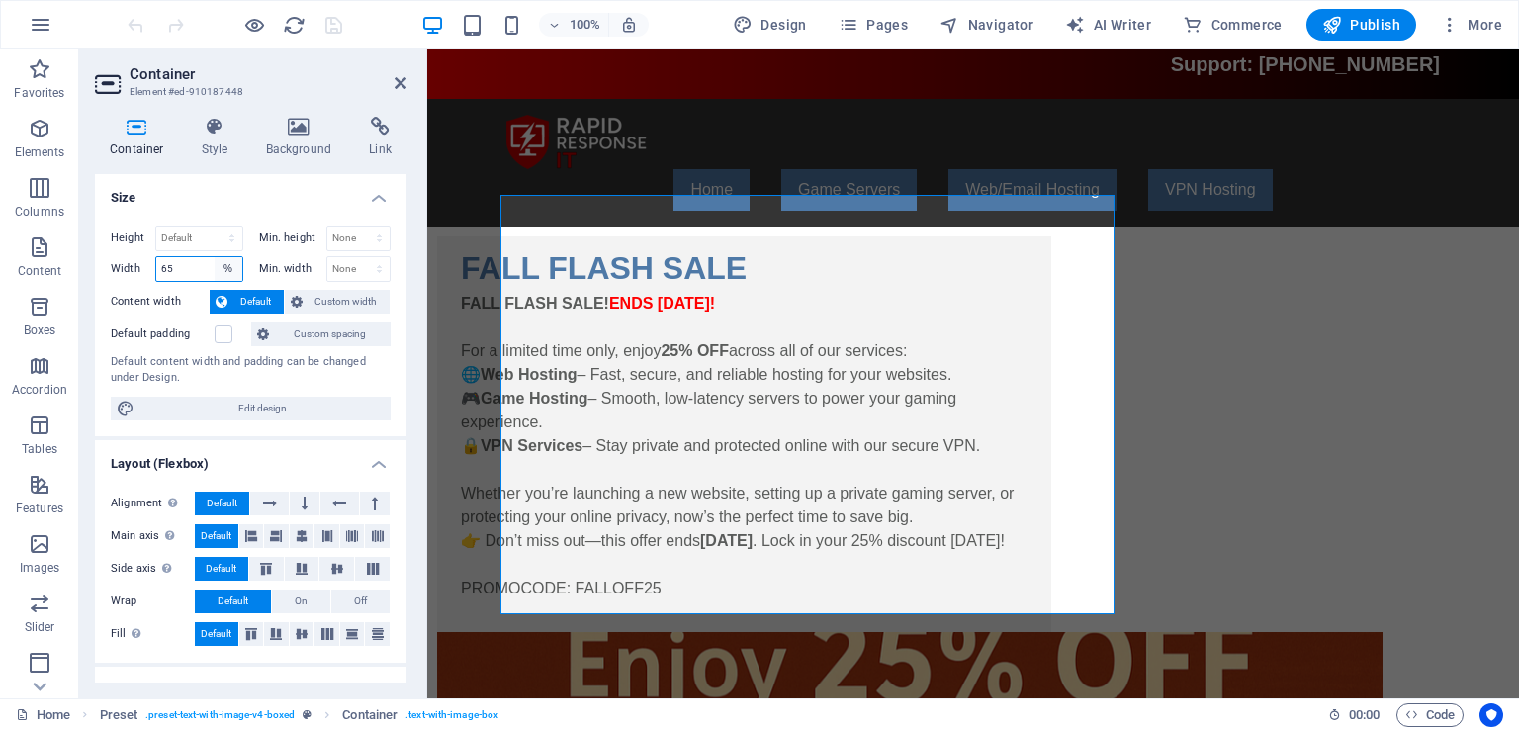
click at [223, 270] on select "Default px rem % em vh vw" at bounding box center [229, 269] width 28 height 24
select select "default"
click at [215, 257] on select "Default px rem % em vh vw" at bounding box center [229, 269] width 28 height 24
select select "DISABLED_OPTION_VALUE"
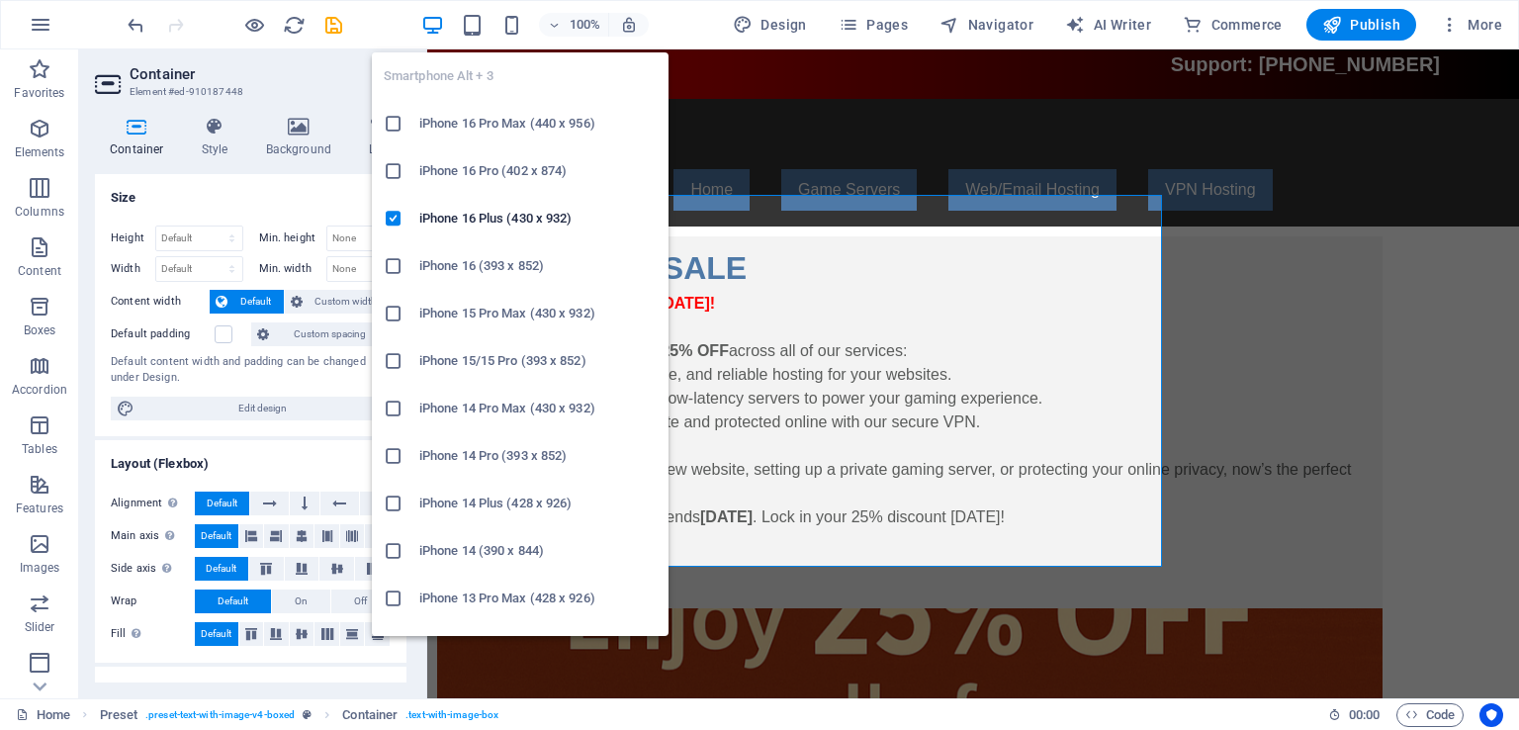
click at [619, 142] on li "iPhone 16 Pro Max (440 x 956)" at bounding box center [520, 123] width 297 height 47
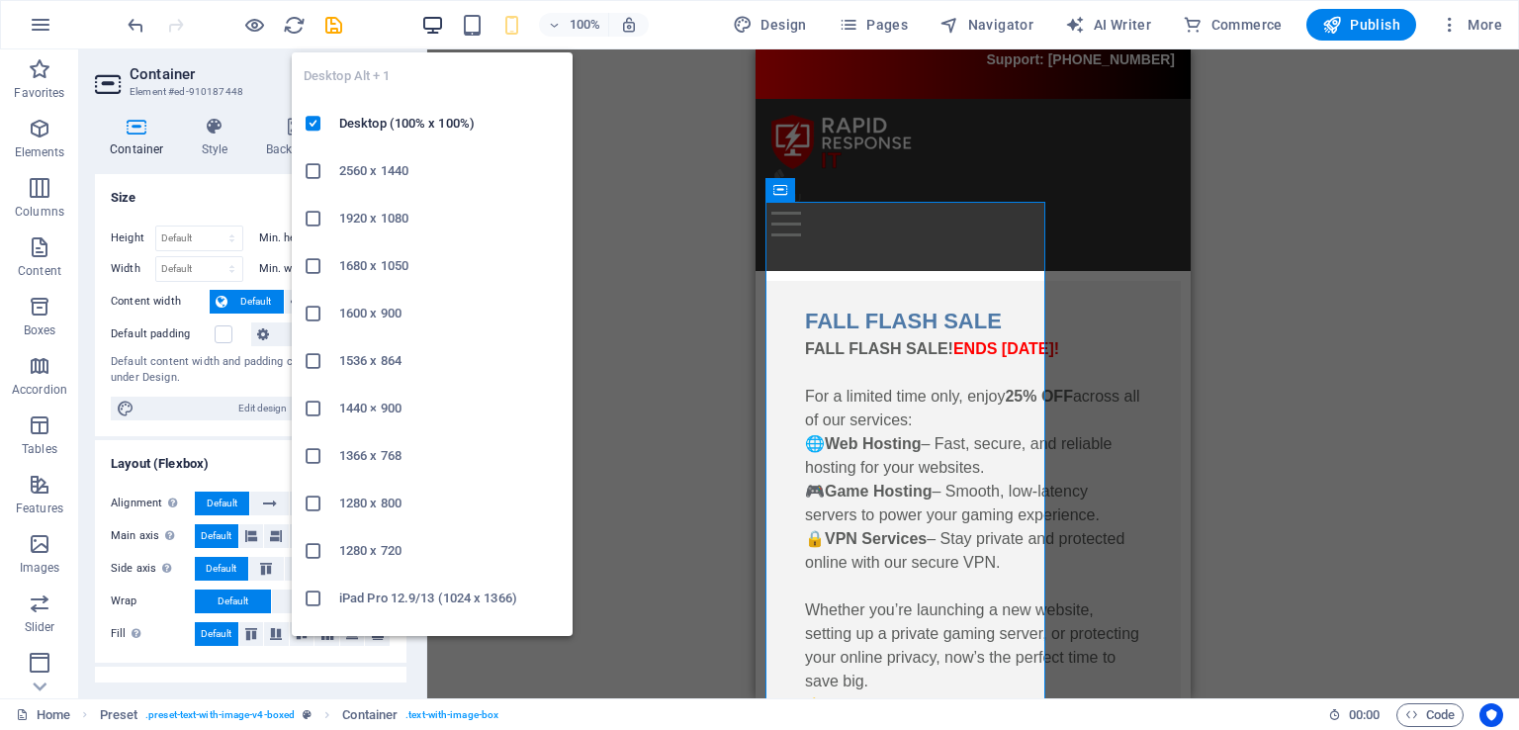
click at [442, 32] on icon "button" at bounding box center [432, 25] width 23 height 23
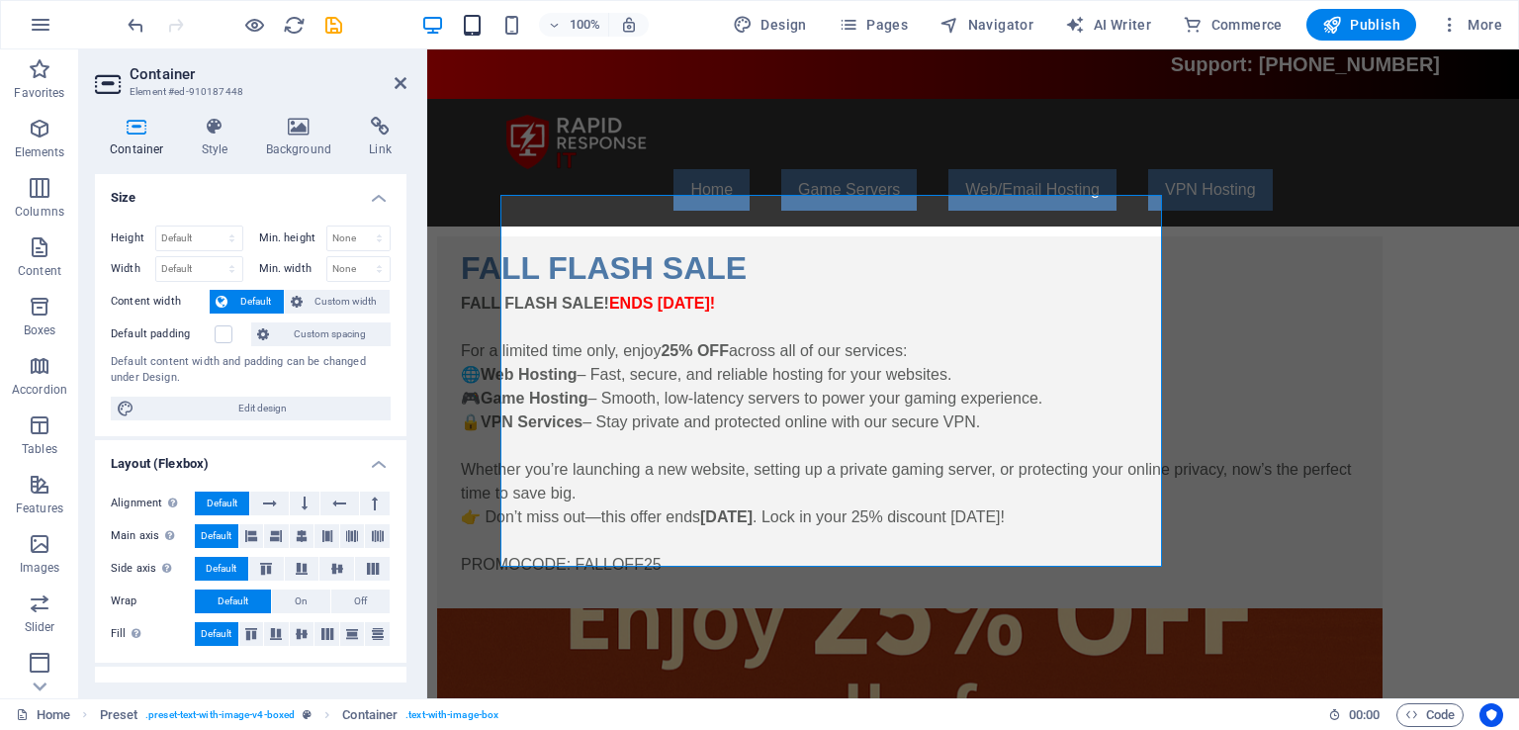
click at [469, 25] on icon "button" at bounding box center [472, 25] width 23 height 23
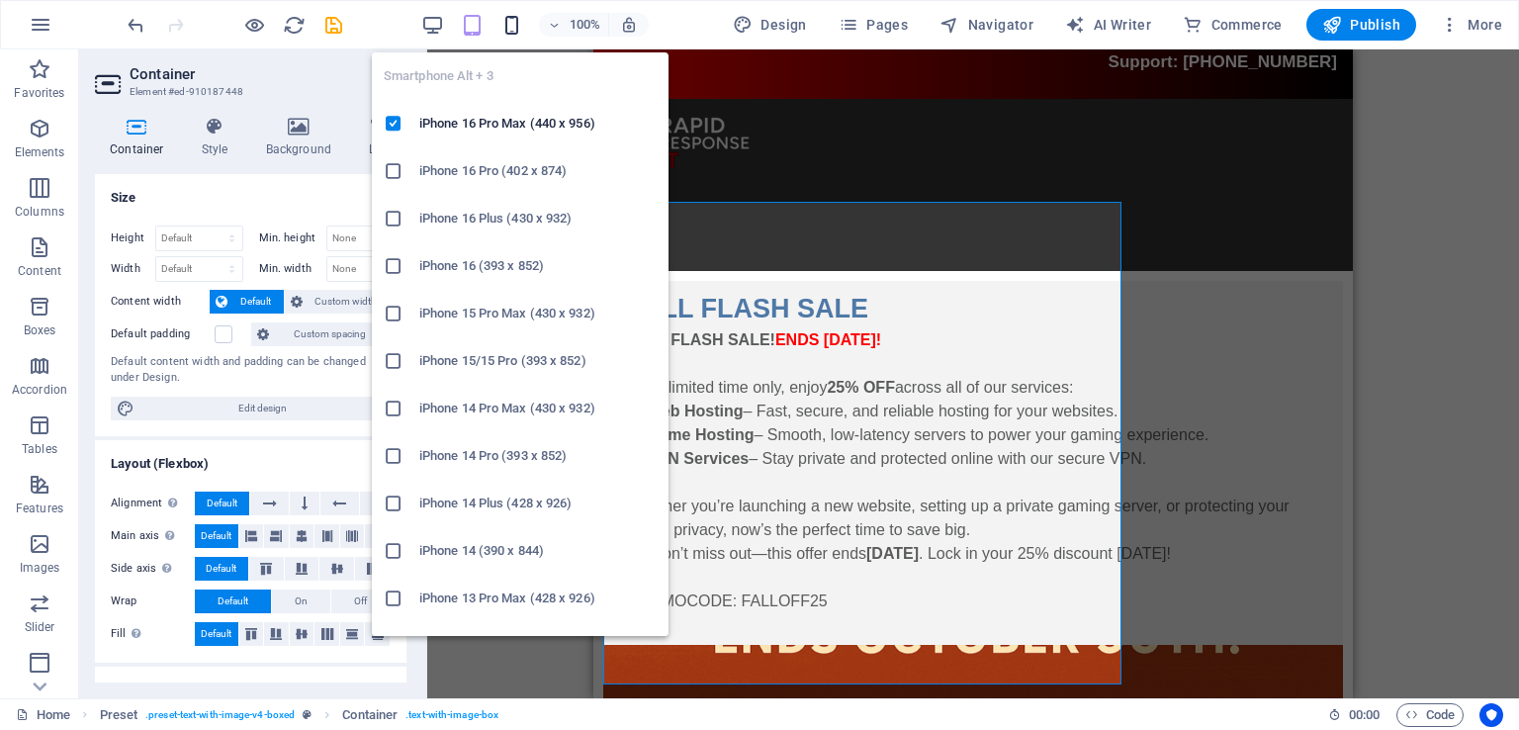
click at [516, 25] on icon "button" at bounding box center [511, 25] width 23 height 23
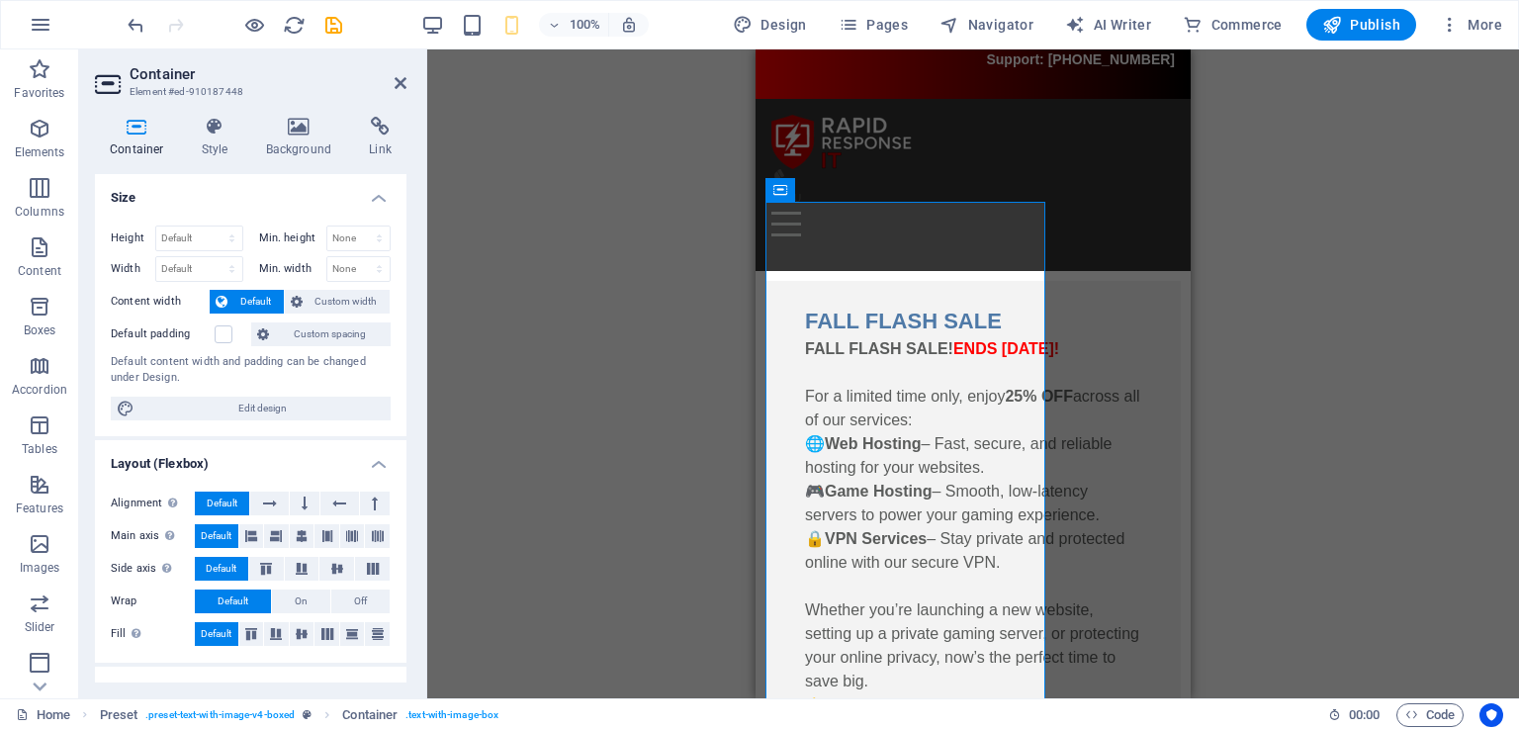
drag, startPoint x: 1186, startPoint y: 307, endPoint x: 2009, endPoint y: 317, distance: 822.7
click at [399, 81] on icon at bounding box center [401, 83] width 12 height 16
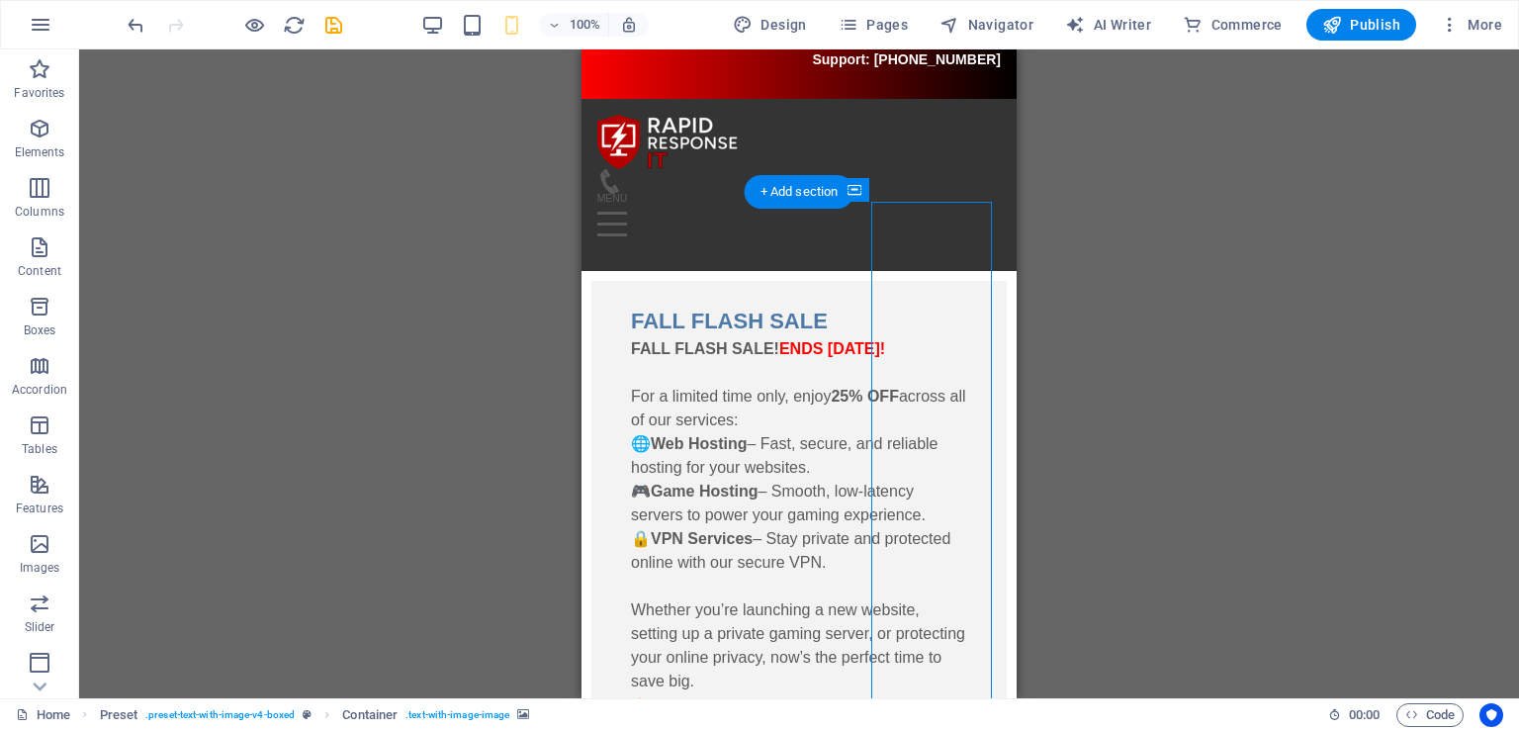
drag, startPoint x: 936, startPoint y: 525, endPoint x: 1313, endPoint y: 476, distance: 379.9
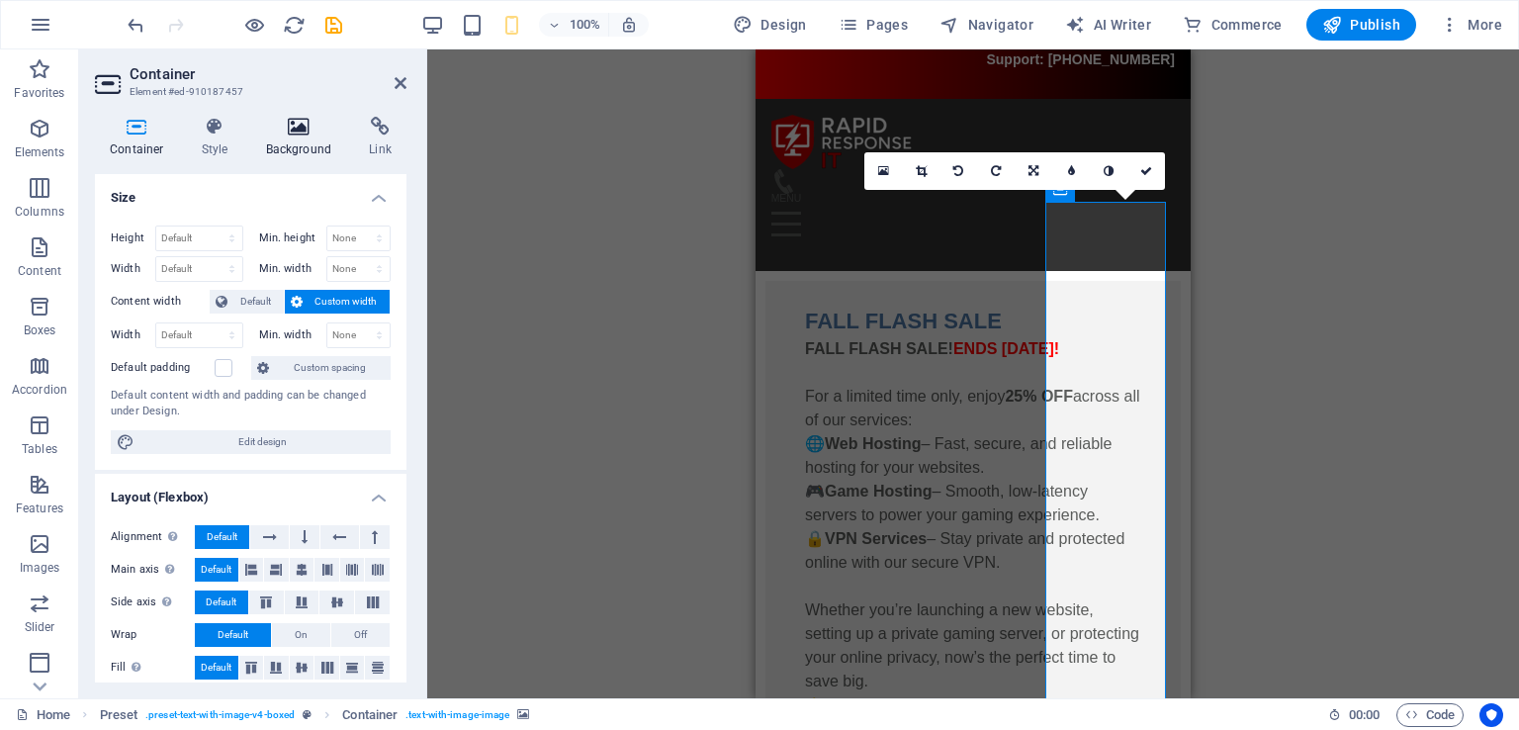
click at [276, 135] on icon at bounding box center [299, 127] width 96 height 20
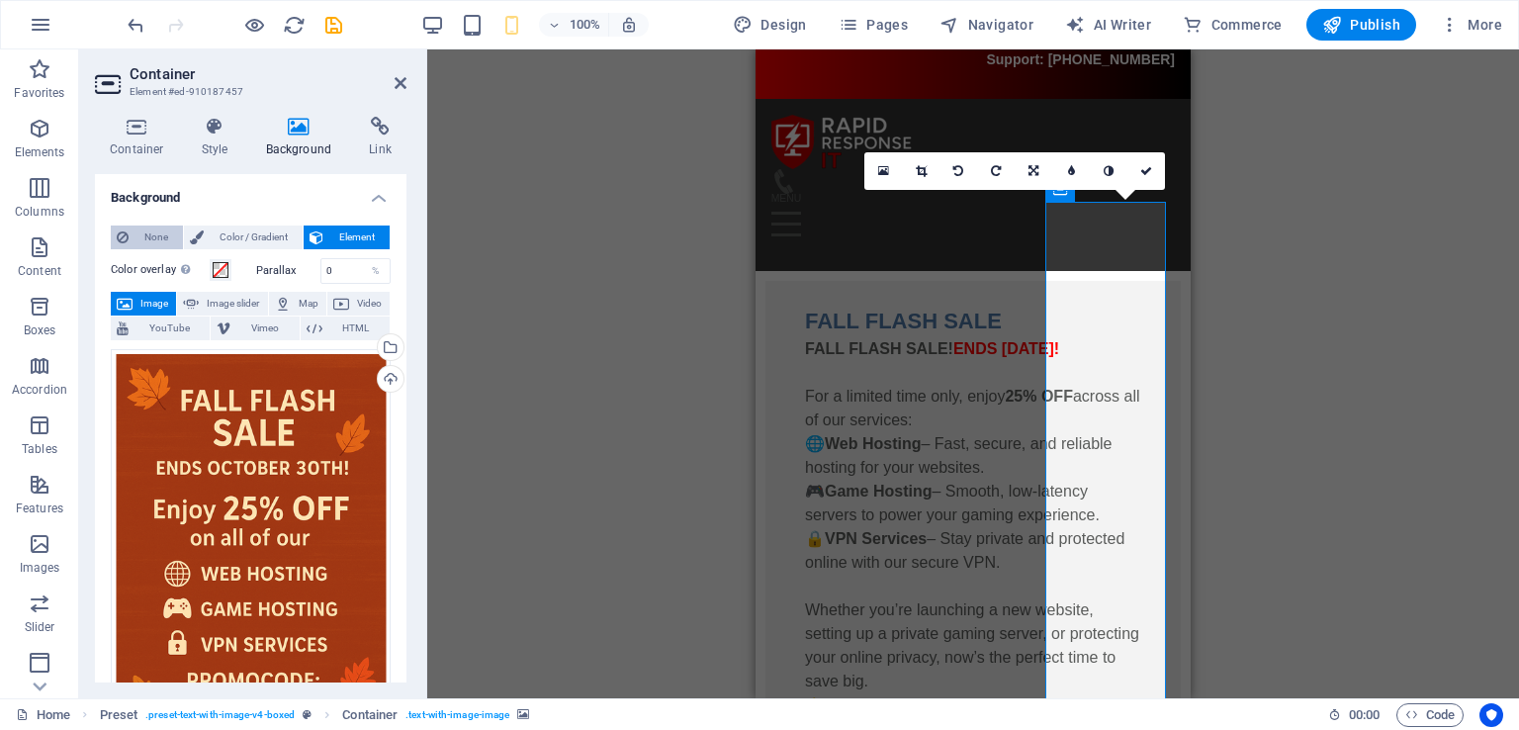
click at [159, 240] on span "None" at bounding box center [155, 237] width 43 height 24
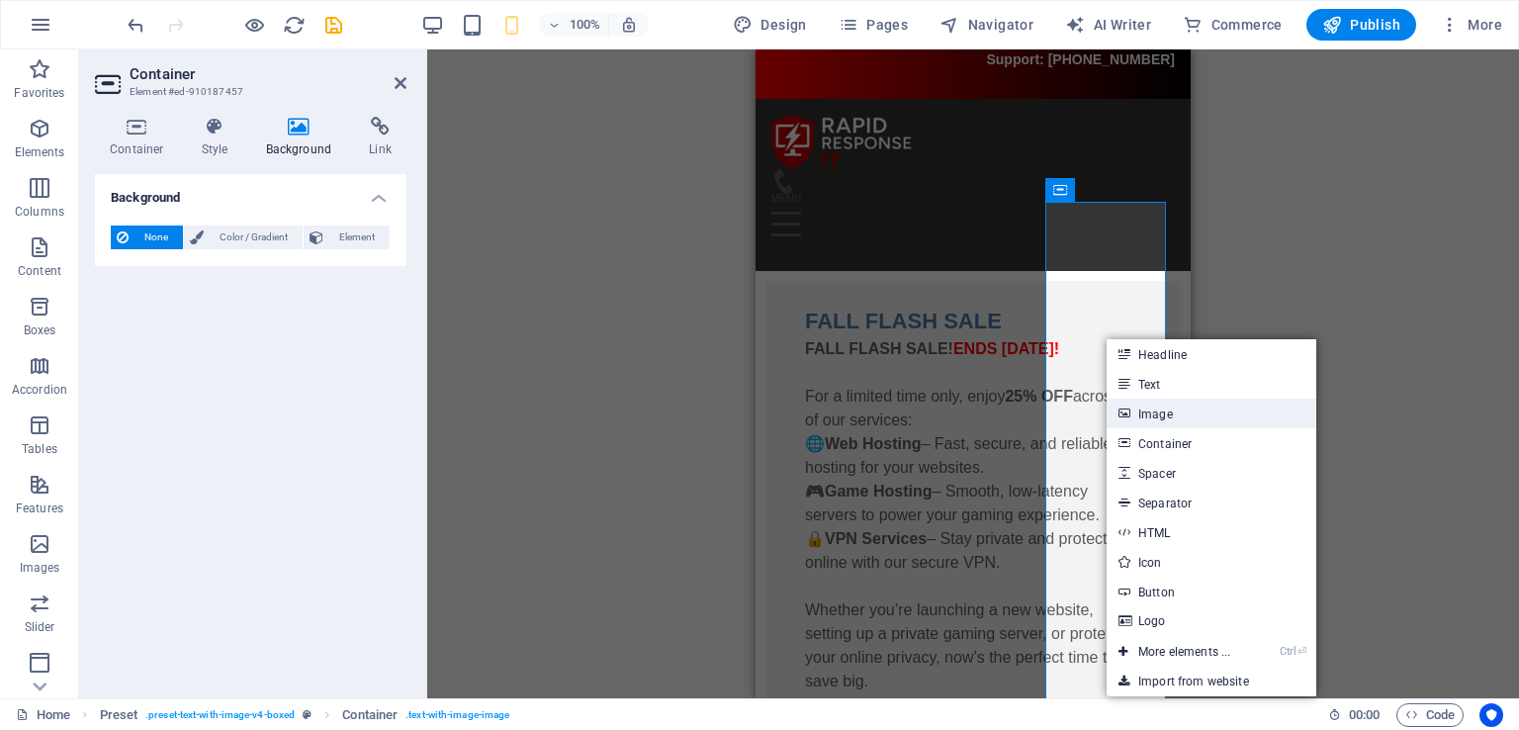
click at [1186, 421] on link "Image" at bounding box center [1211, 413] width 210 height 30
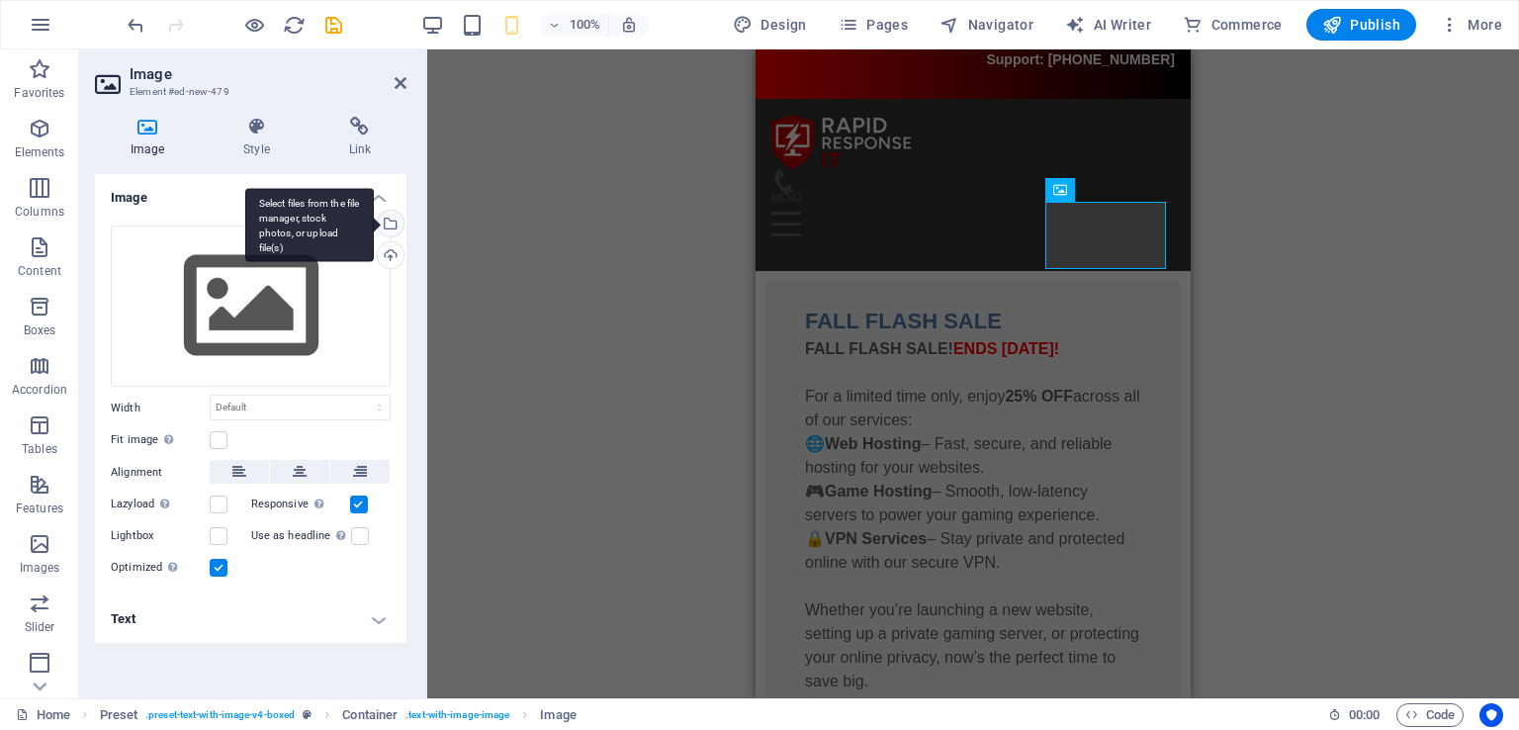
click at [397, 221] on div "Select files from the file manager, stock photos, or upload file(s)" at bounding box center [389, 226] width 30 height 30
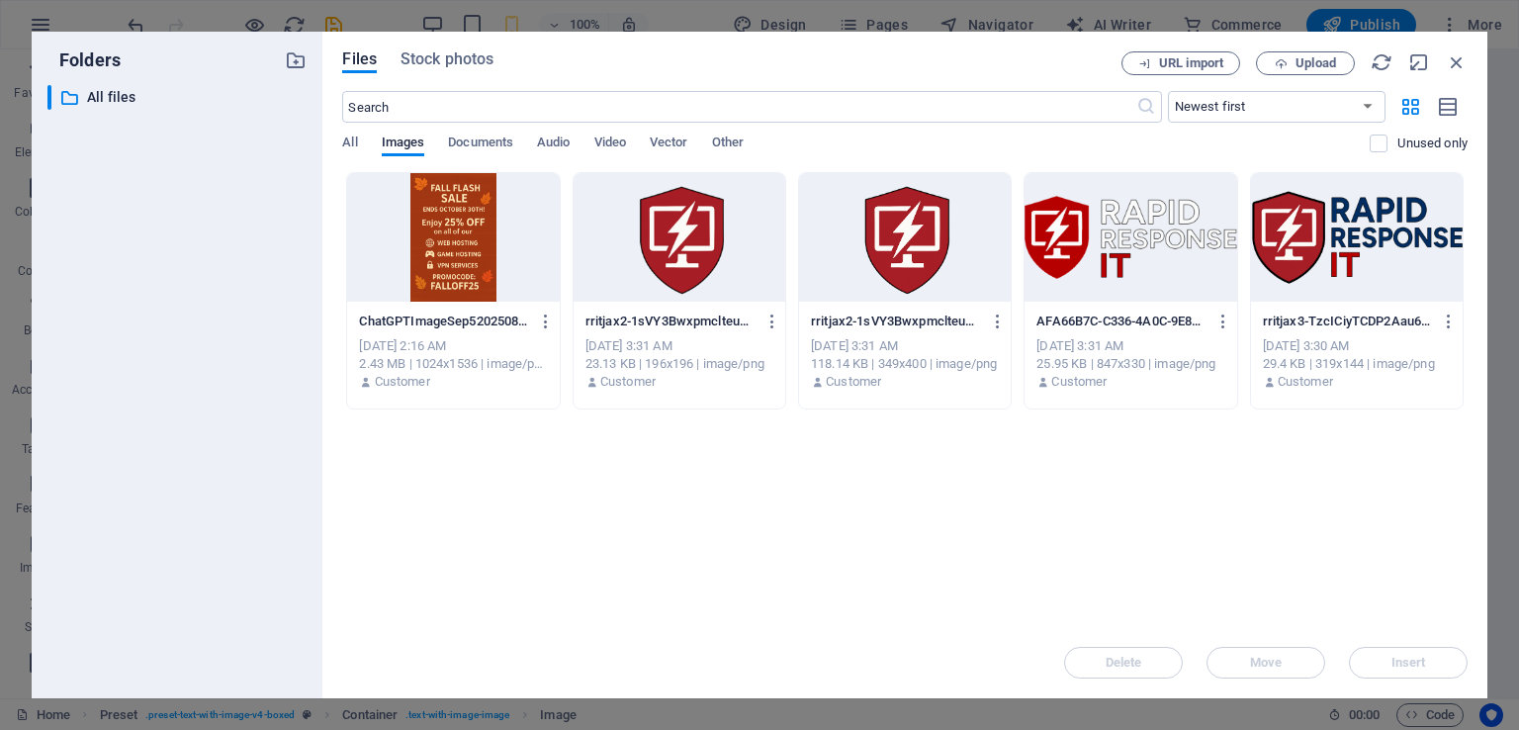
click at [518, 230] on div at bounding box center [453, 237] width 212 height 129
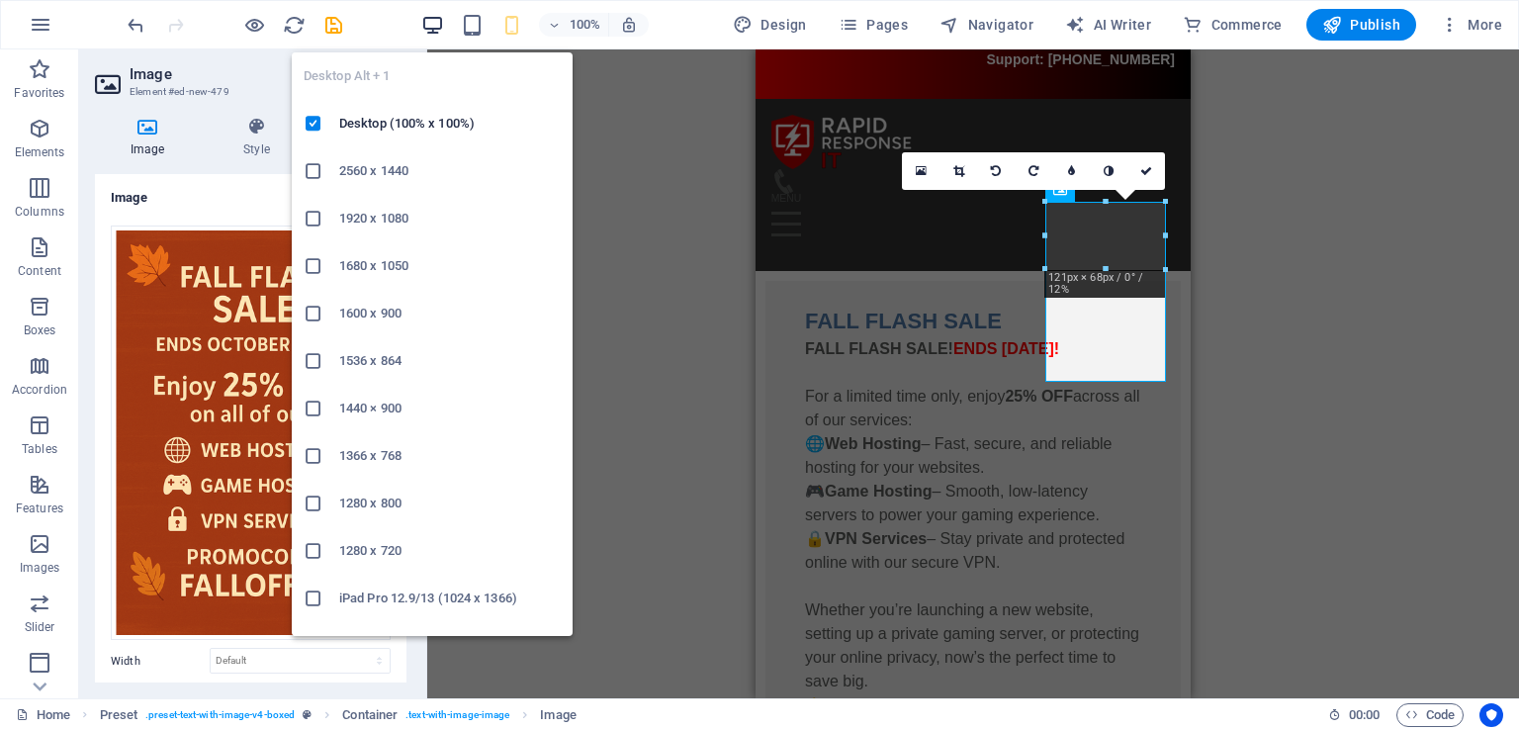
click at [439, 28] on icon "button" at bounding box center [432, 25] width 23 height 23
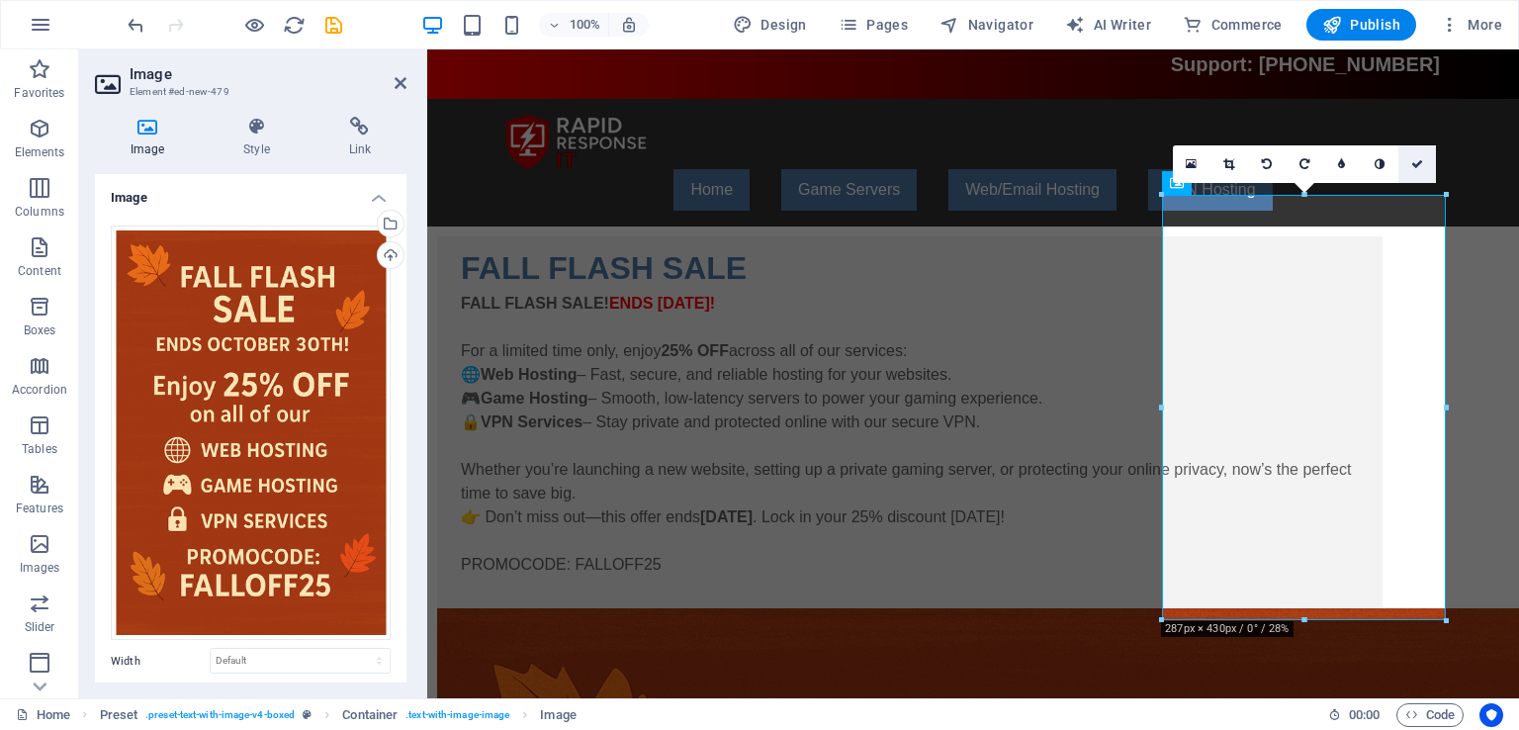
click at [1419, 167] on icon at bounding box center [1417, 164] width 12 height 12
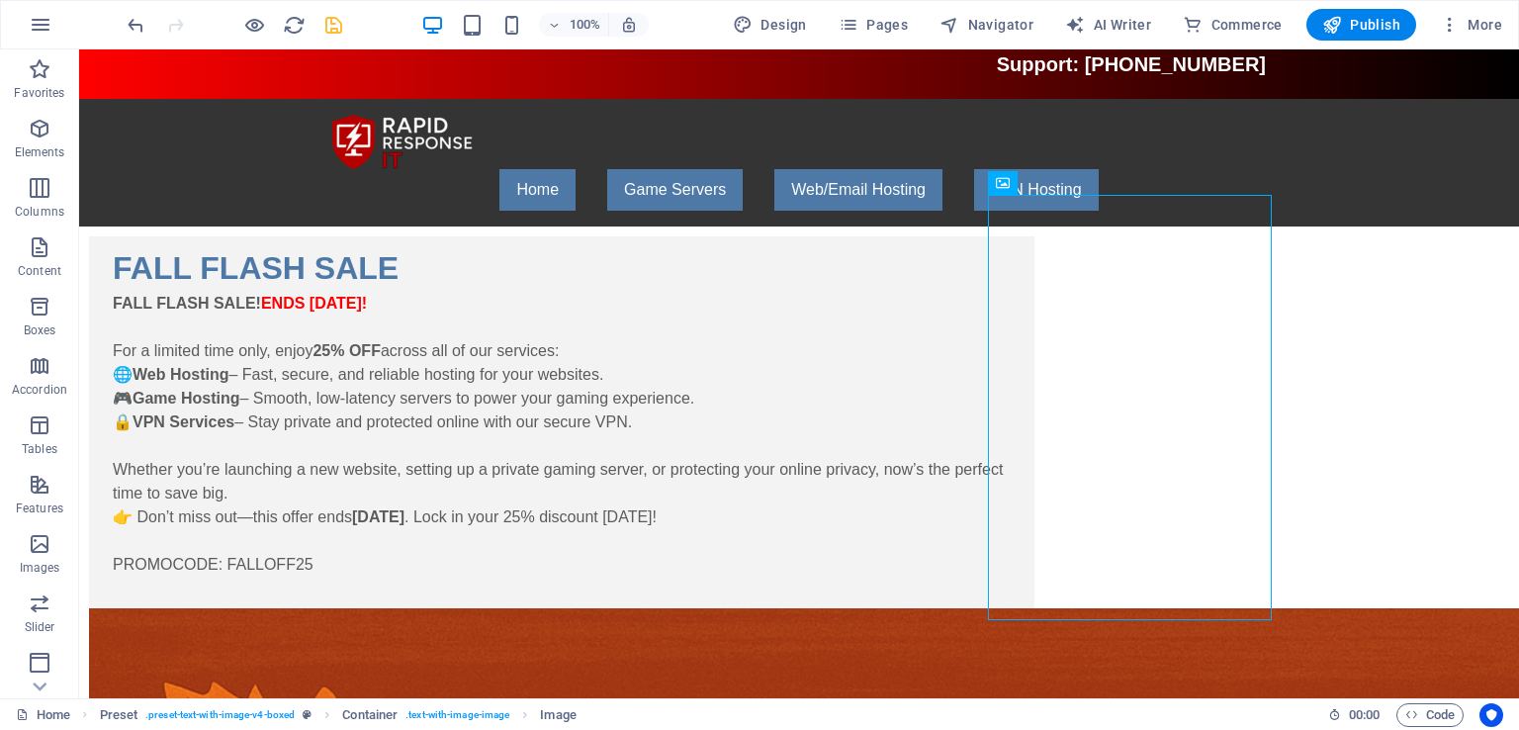
click at [340, 25] on icon "save" at bounding box center [333, 25] width 23 height 23
